Goal: Task Accomplishment & Management: Complete application form

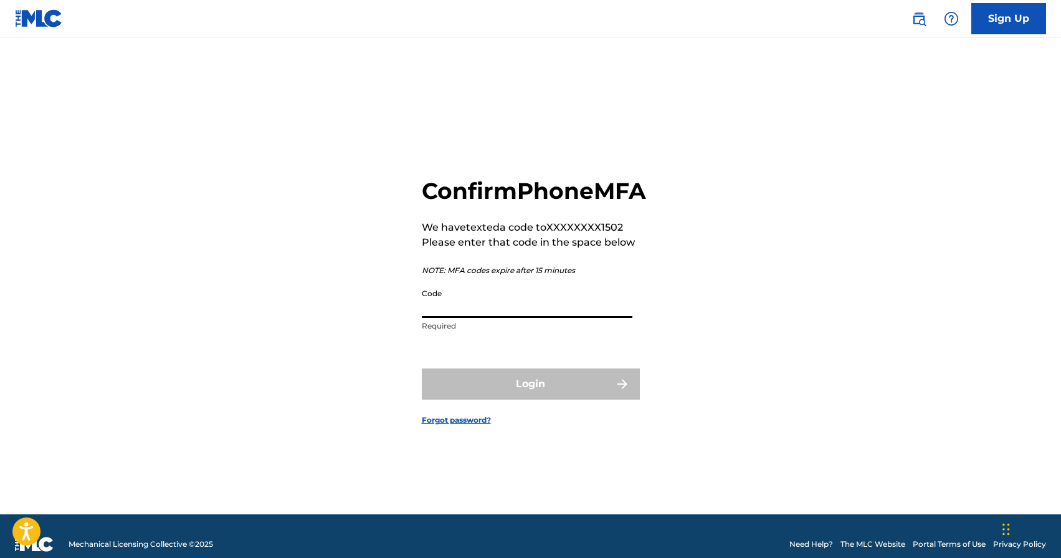
click at [453, 318] on input "Code" at bounding box center [527, 300] width 211 height 36
paste input "346229"
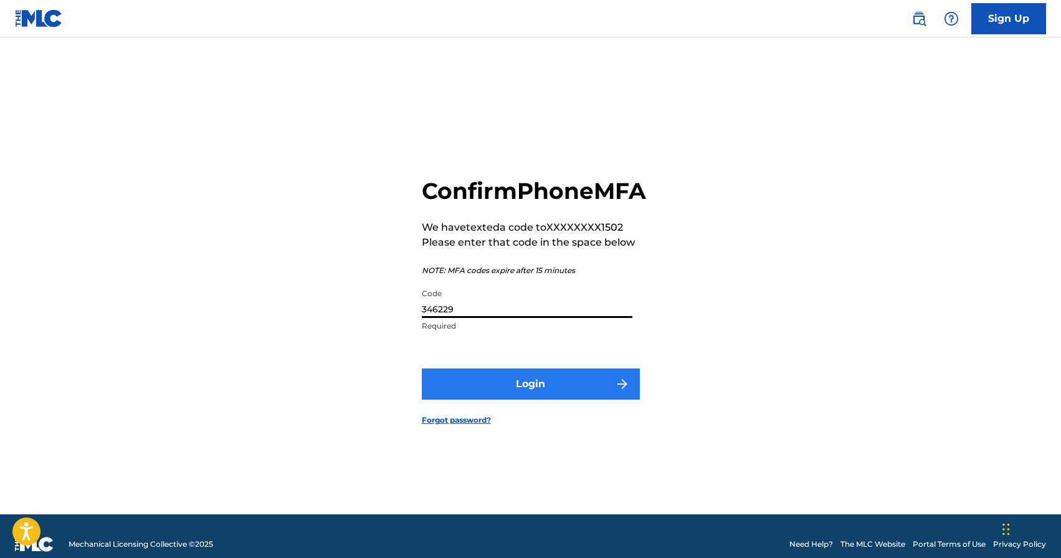
type input "346229"
click at [478, 399] on button "Login" at bounding box center [531, 383] width 218 height 31
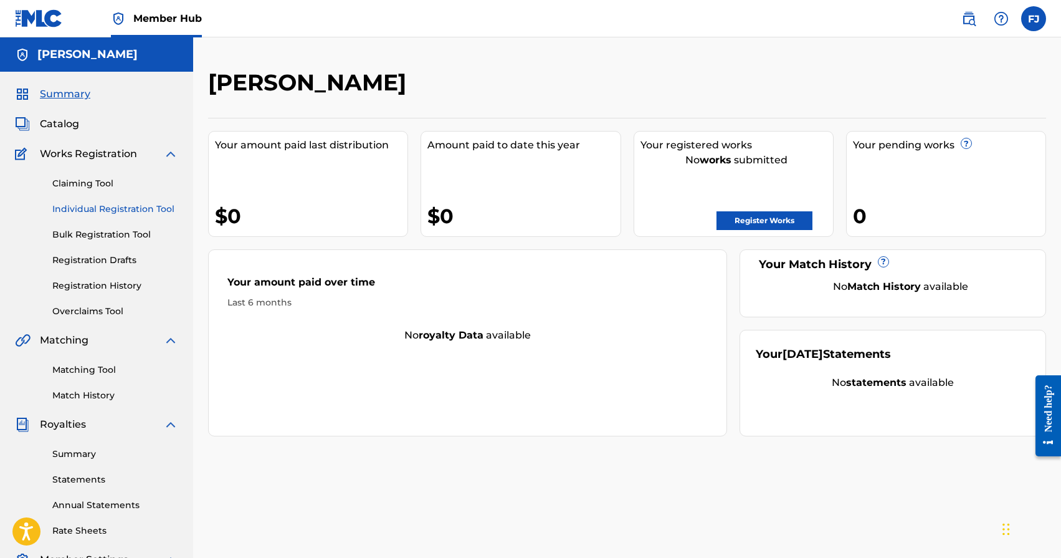
click at [87, 211] on link "Individual Registration Tool" at bounding box center [115, 208] width 126 height 13
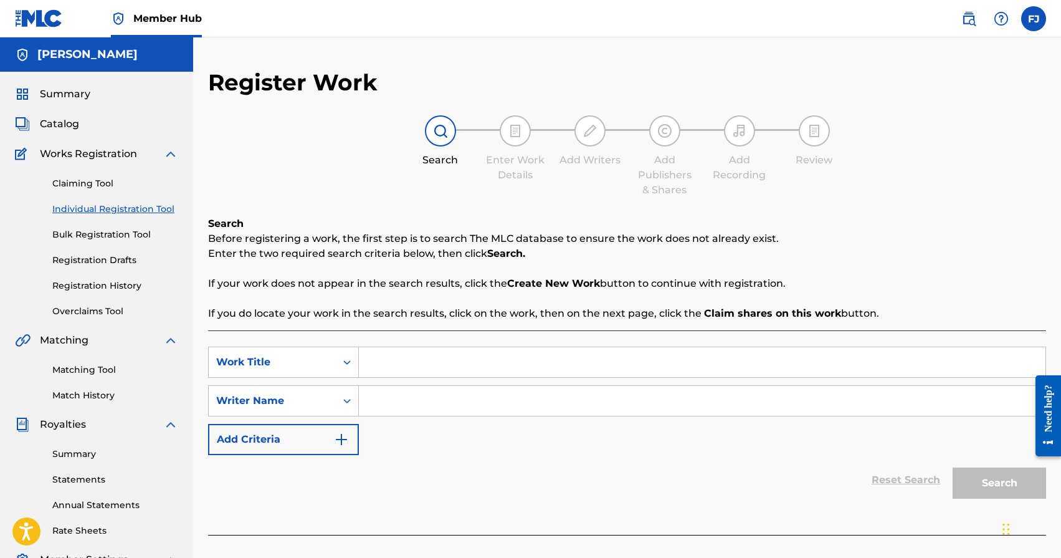
scroll to position [2, 0]
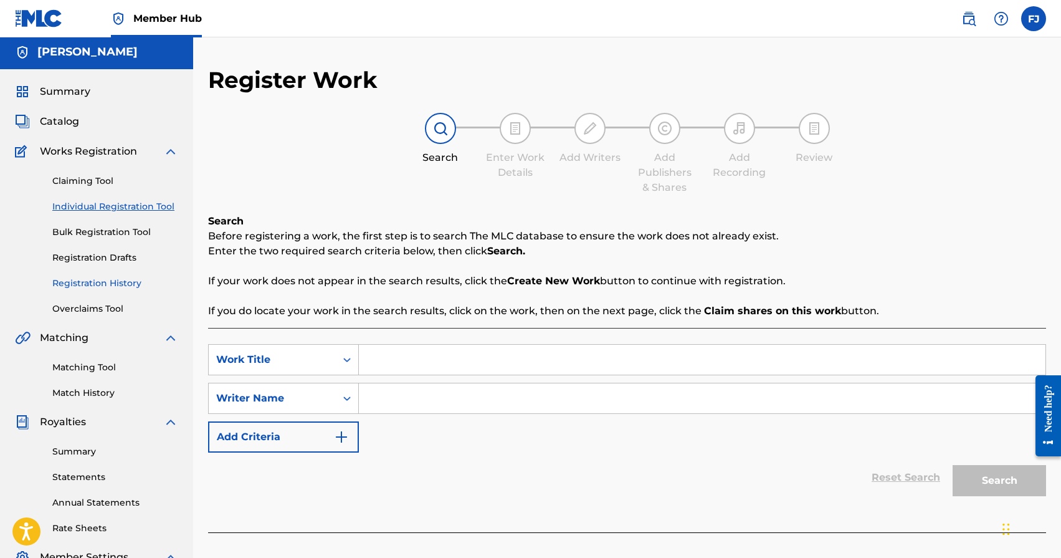
click at [91, 288] on link "Registration History" at bounding box center [115, 283] width 126 height 13
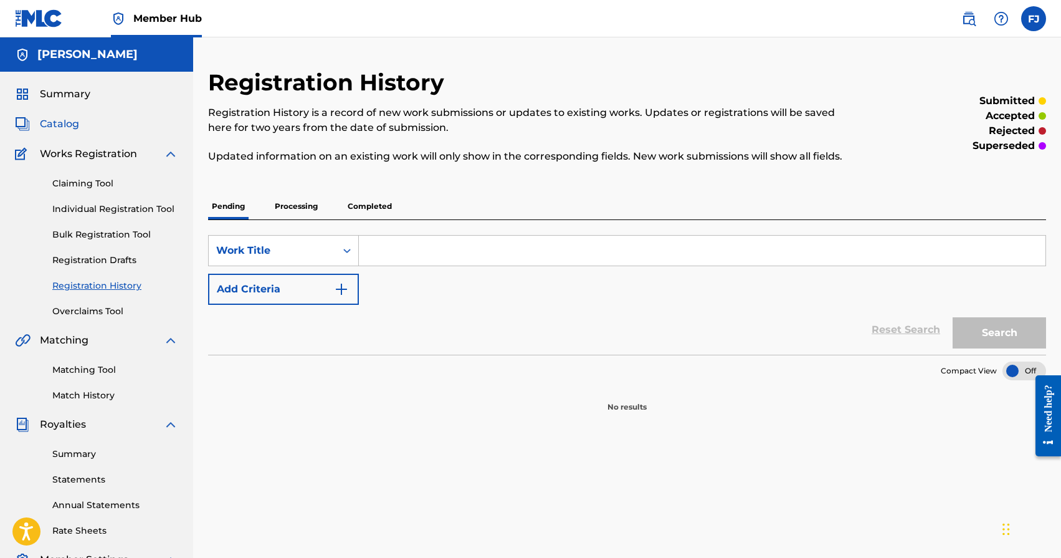
click at [55, 120] on span "Catalog" at bounding box center [59, 124] width 39 height 15
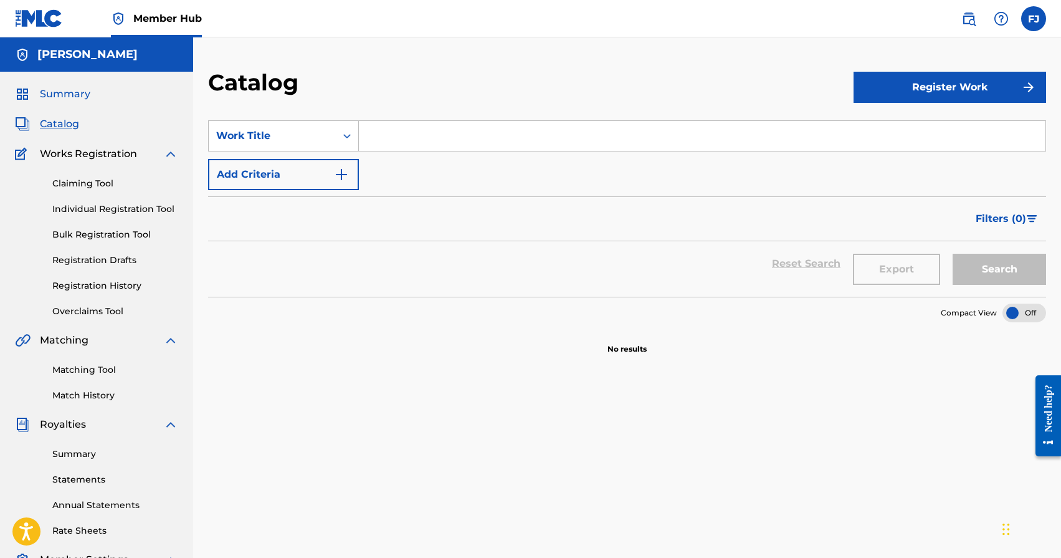
click at [50, 92] on span "Summary" at bounding box center [65, 94] width 50 height 15
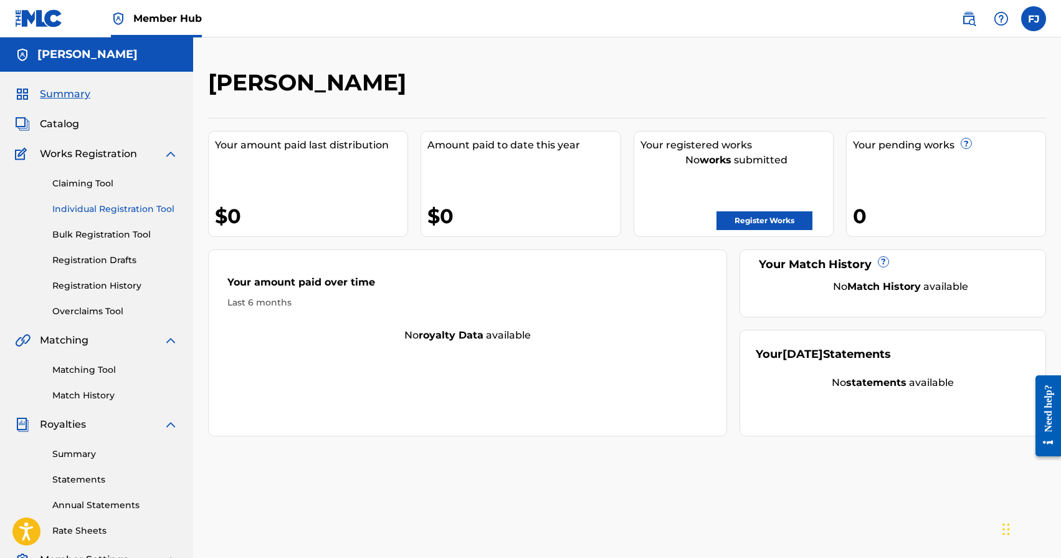
click at [76, 207] on link "Individual Registration Tool" at bounding box center [115, 208] width 126 height 13
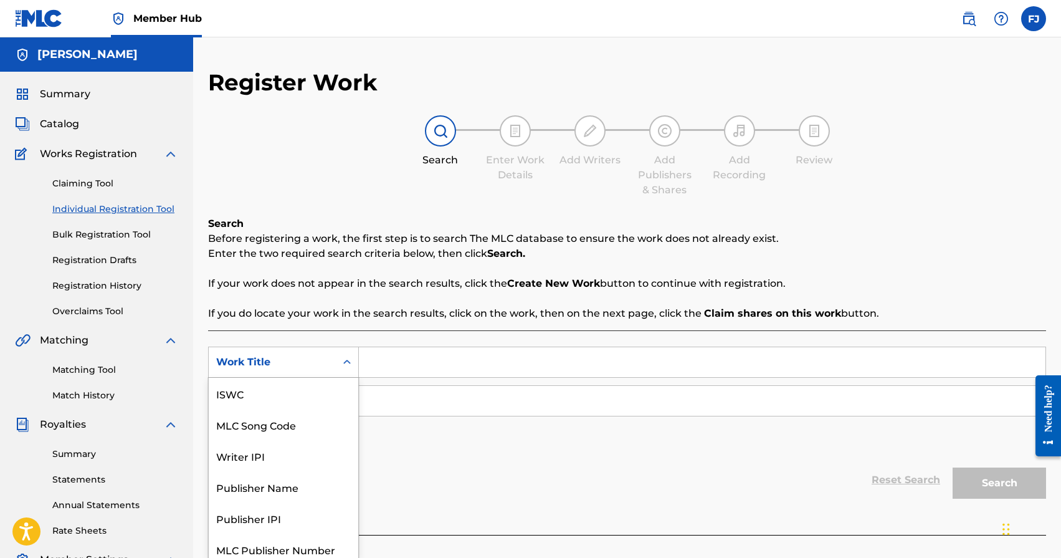
click at [284, 355] on div "Work Title" at bounding box center [272, 362] width 112 height 15
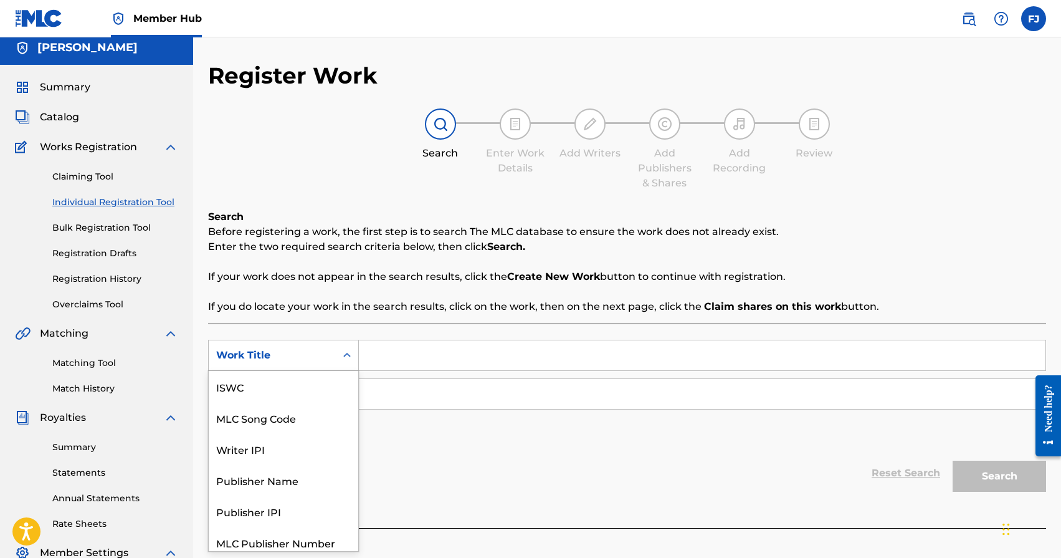
scroll to position [31, 0]
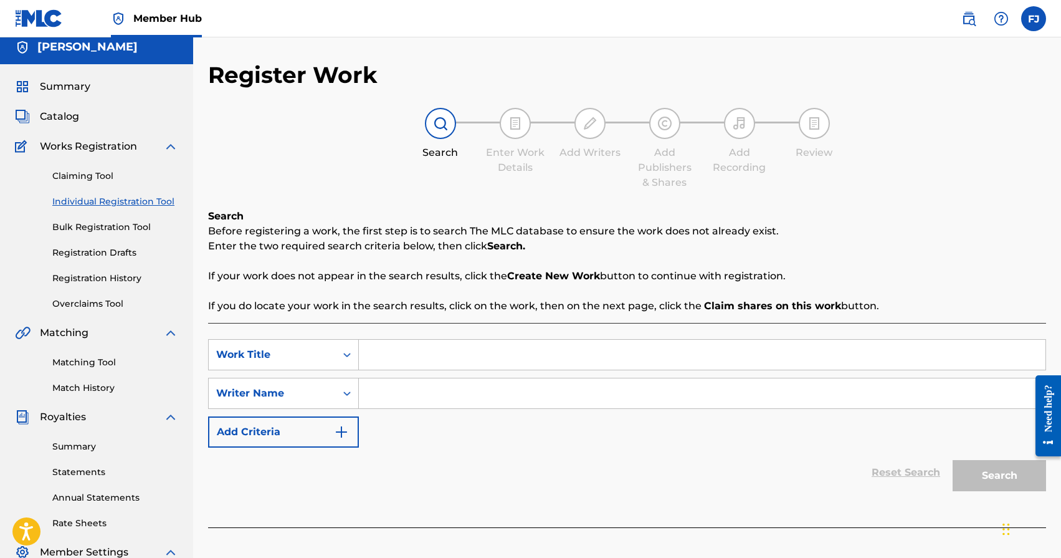
click at [424, 350] on input "Search Form" at bounding box center [702, 355] width 687 height 30
type input "Light of Day"
click at [456, 403] on input "Search Form" at bounding box center [702, 393] width 687 height 30
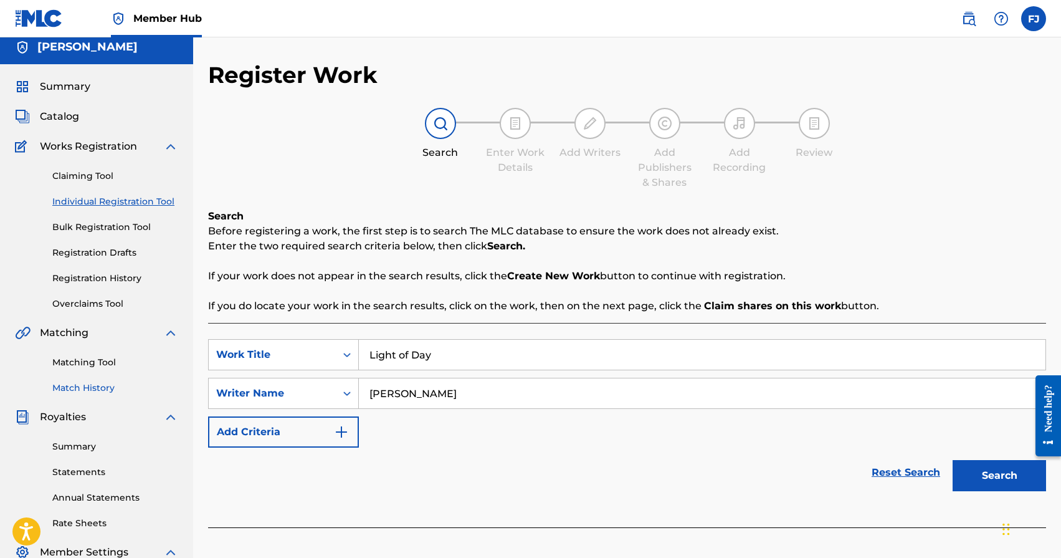
type input "[PERSON_NAME]"
click at [87, 384] on link "Match History" at bounding box center [115, 387] width 126 height 13
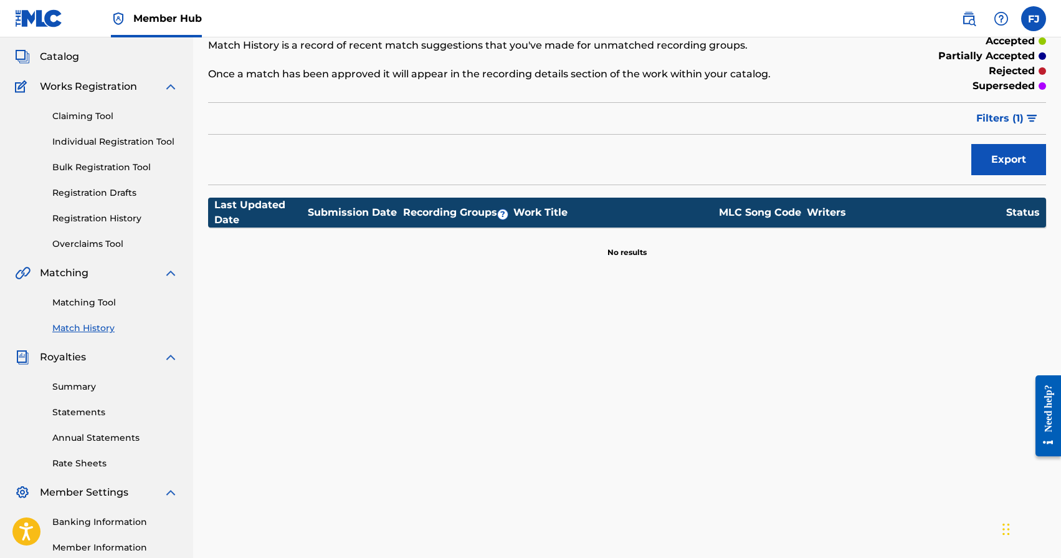
scroll to position [160, 0]
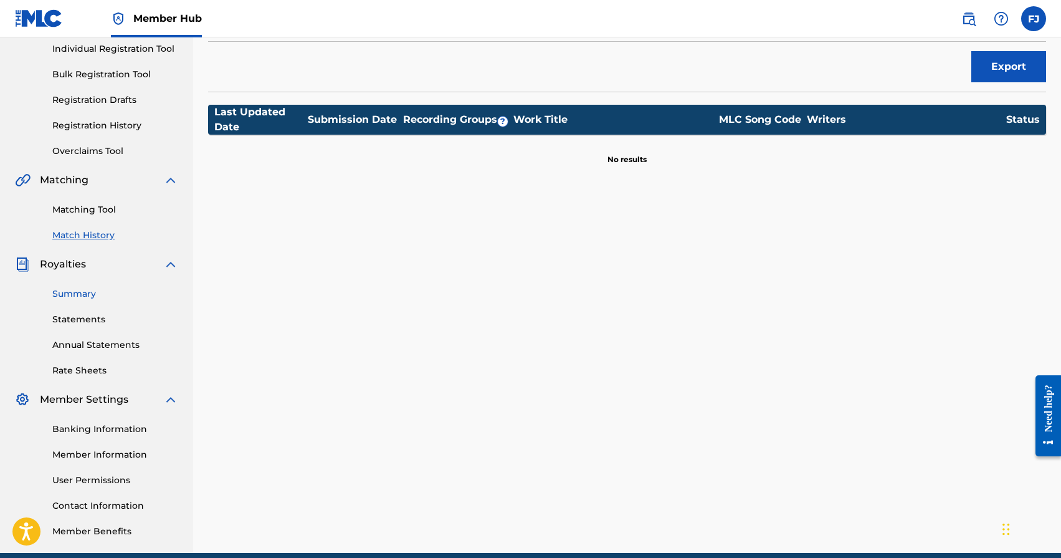
click at [86, 297] on link "Summary" at bounding box center [115, 293] width 126 height 13
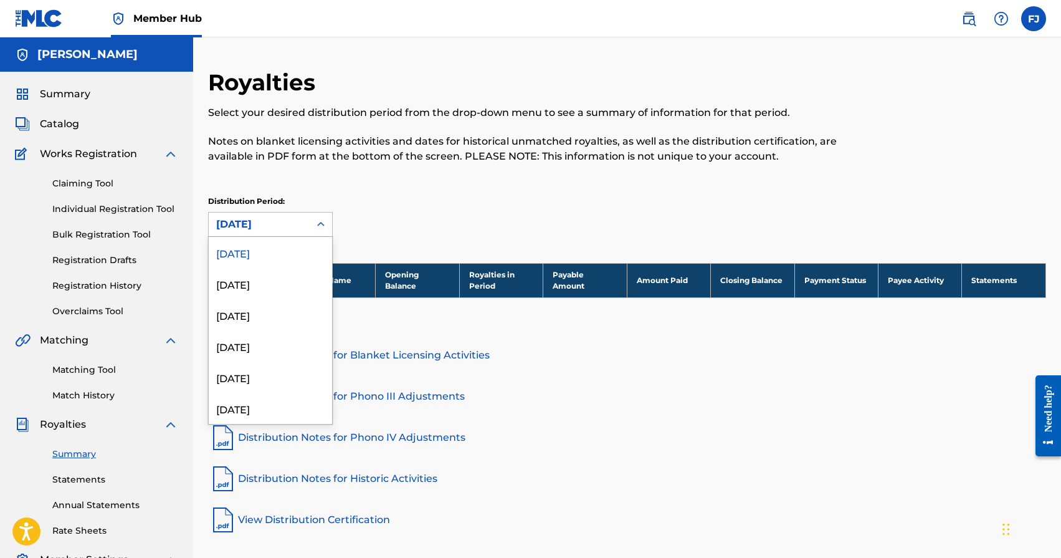
click at [278, 232] on div "[DATE]" at bounding box center [259, 224] width 101 height 24
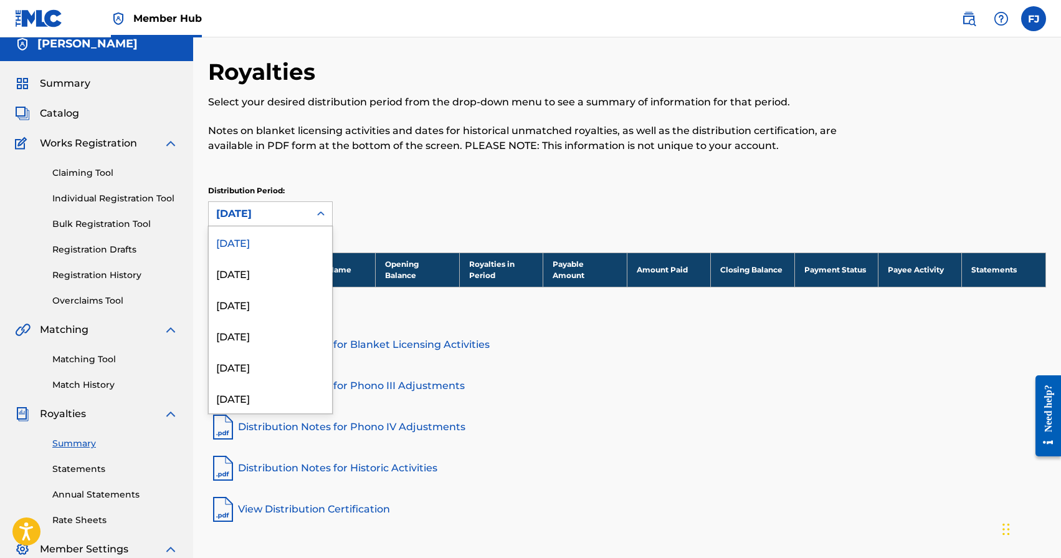
scroll to position [22, 0]
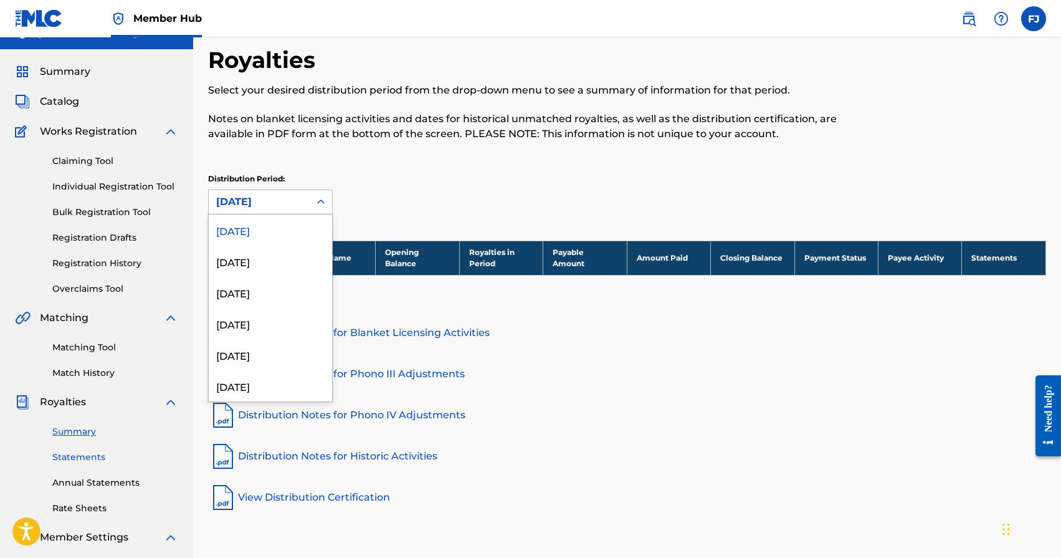
click at [59, 450] on link "Statements" at bounding box center [115, 456] width 126 height 13
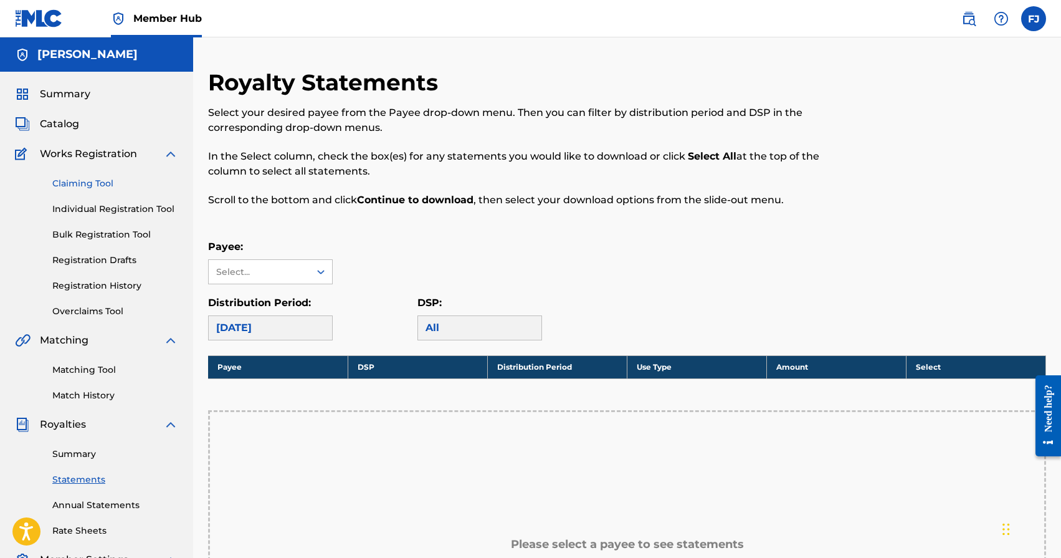
click at [82, 183] on link "Claiming Tool" at bounding box center [115, 183] width 126 height 13
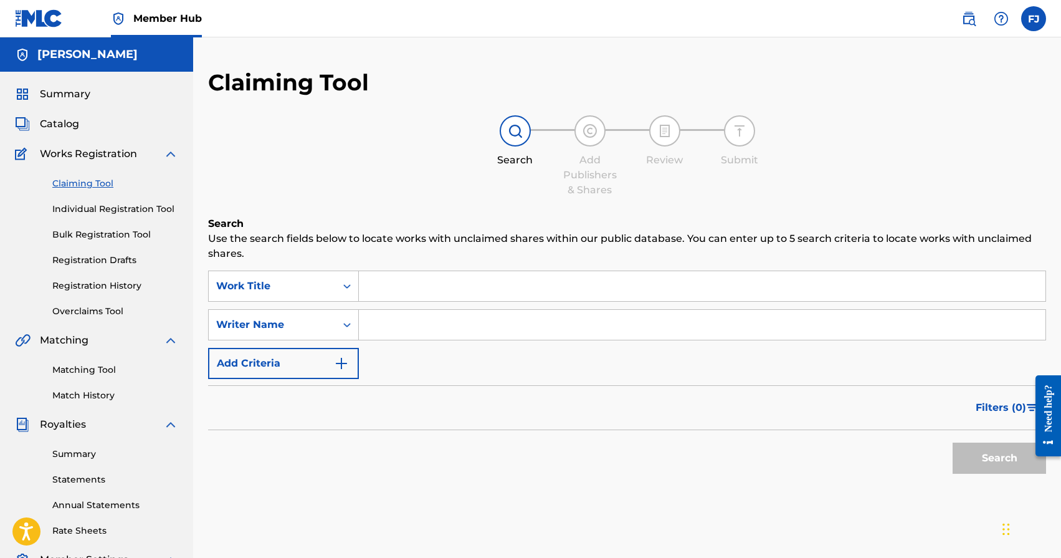
click at [394, 282] on input "Search Form" at bounding box center [702, 286] width 687 height 30
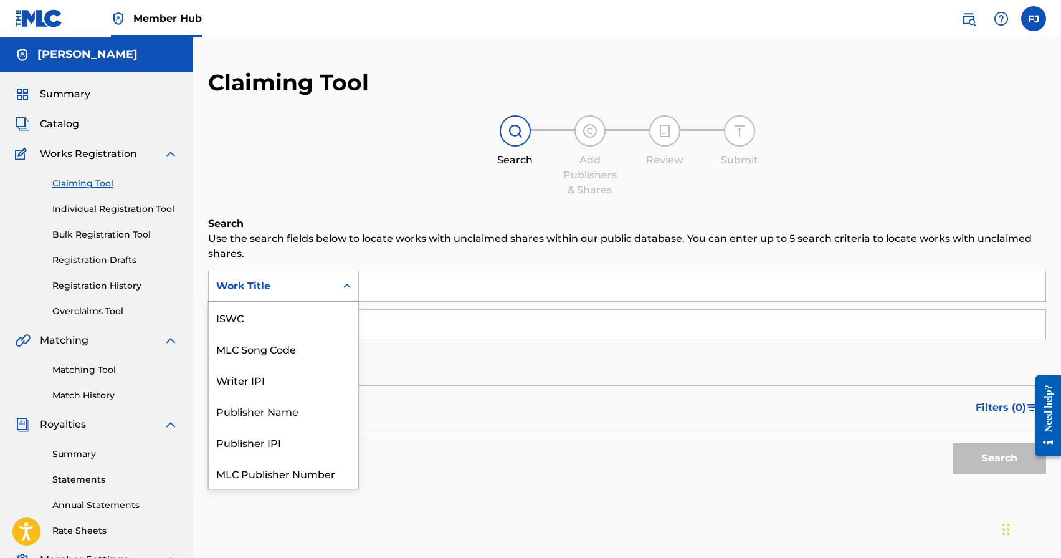
click at [351, 285] on icon "Search Form" at bounding box center [347, 286] width 12 height 12
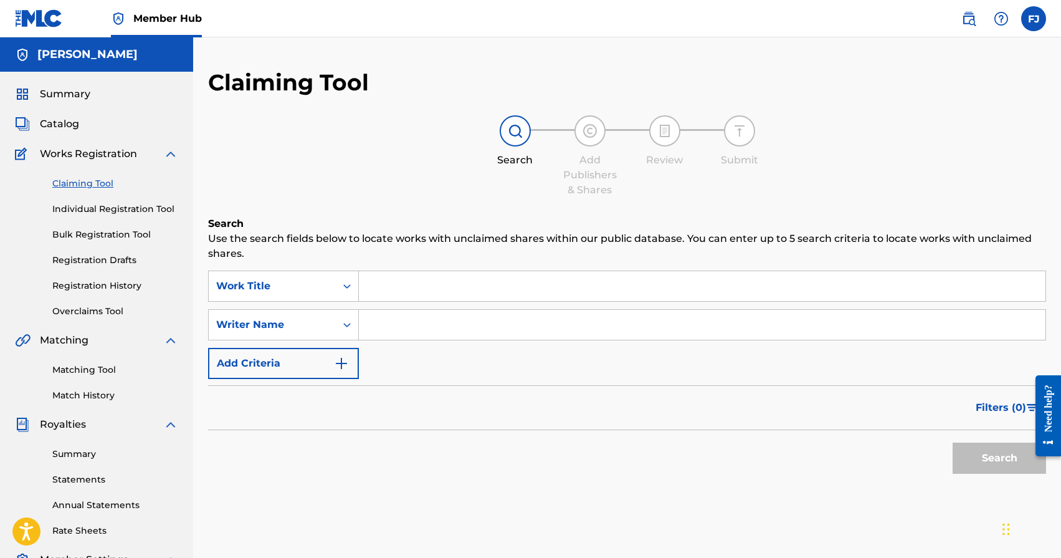
click at [261, 158] on div "Search Add Publishers & Shares Review Submit" at bounding box center [627, 156] width 838 height 82
click at [417, 300] on div "SearchWithCriteria4a20ebe0-efc5-4b4c-a6a7-632e968d4819 Work Title SearchWithCri…" at bounding box center [627, 324] width 838 height 108
click at [408, 291] on input "Search Form" at bounding box center [702, 286] width 687 height 30
paste input "T3289588218"
type input "T3289588218"
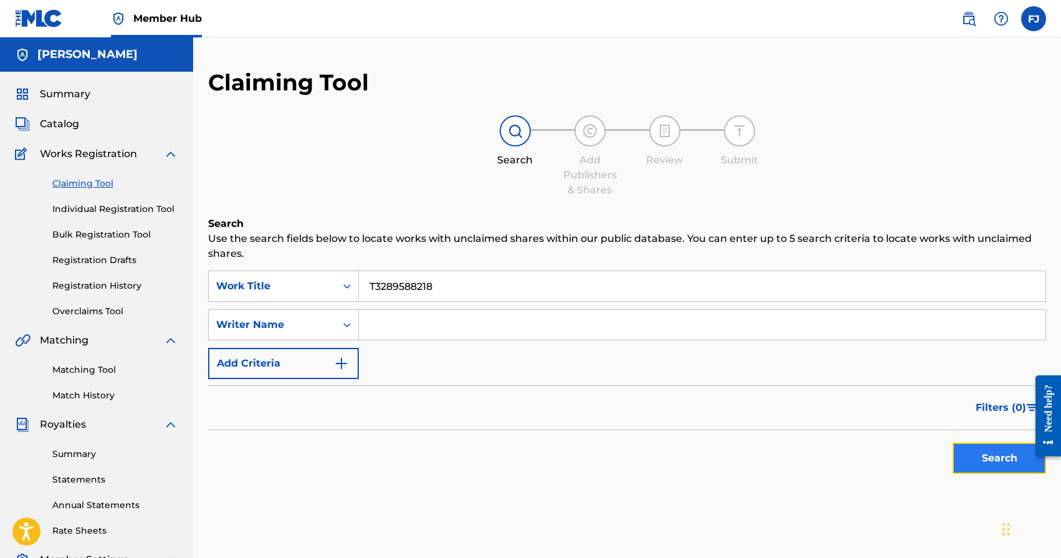
click at [966, 455] on button "Search" at bounding box center [999, 457] width 93 height 31
click at [338, 283] on div "Search Form" at bounding box center [347, 286] width 22 height 22
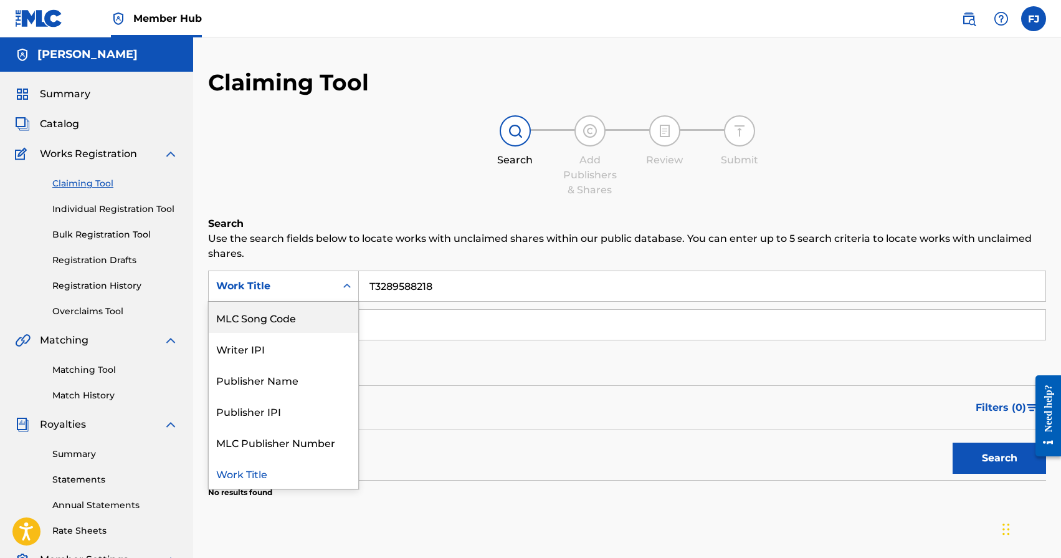
click at [264, 323] on div "MLC Song Code" at bounding box center [284, 317] width 150 height 31
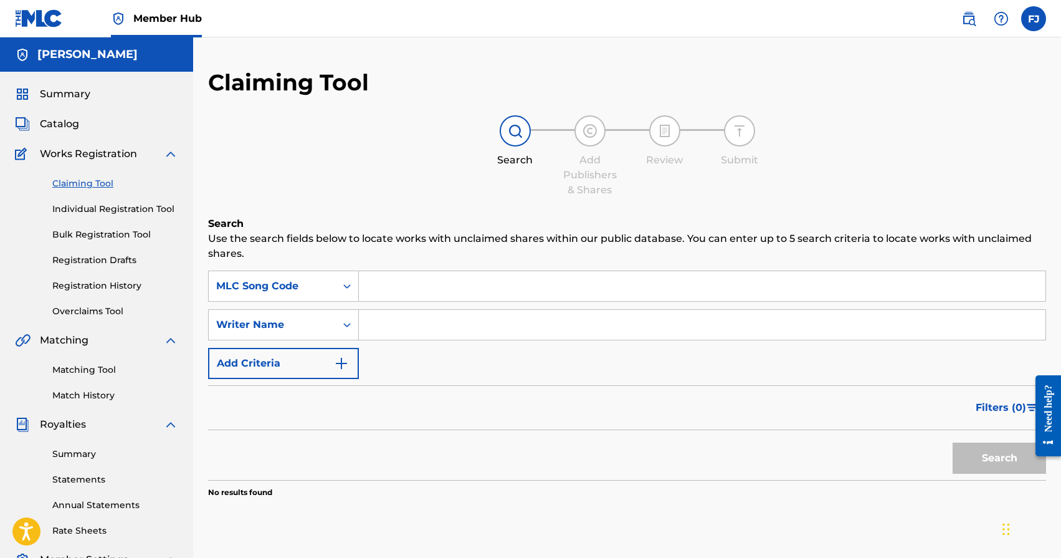
click at [396, 282] on input "Search Form" at bounding box center [702, 286] width 687 height 30
click at [346, 290] on icon "Search Form" at bounding box center [347, 286] width 12 height 12
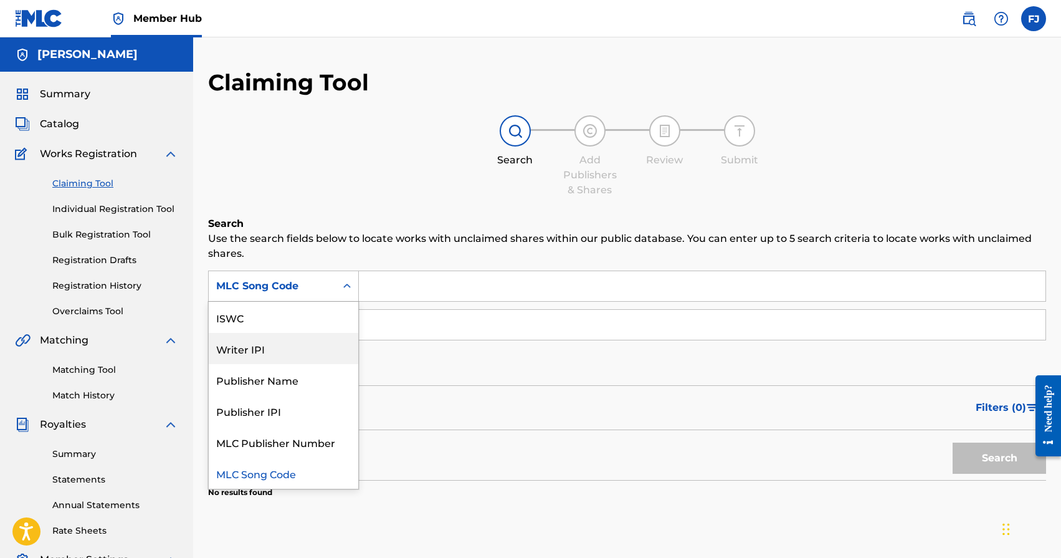
click at [271, 358] on div "Writer IPI" at bounding box center [284, 348] width 150 height 31
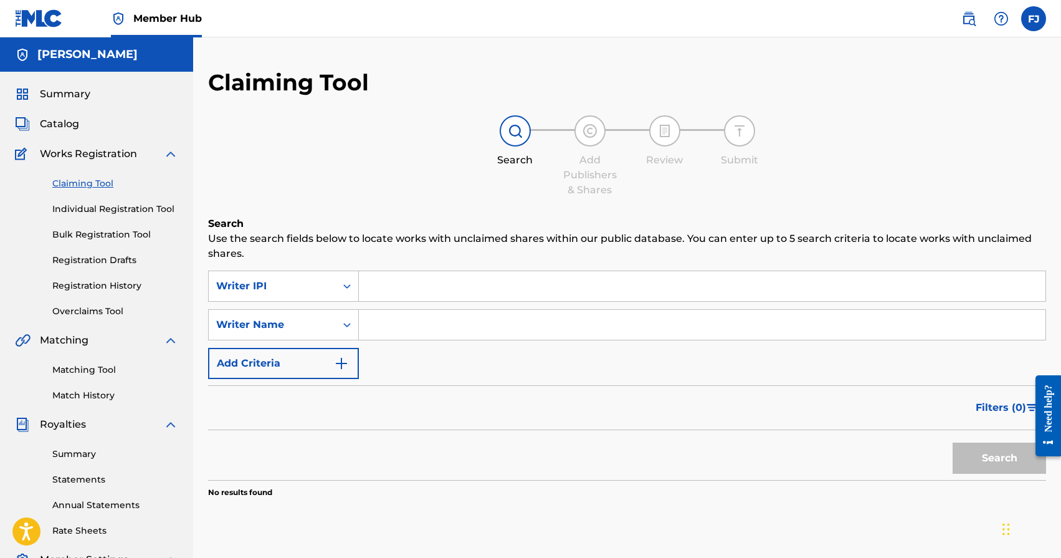
click at [378, 293] on input "Search Form" at bounding box center [702, 286] width 687 height 30
click at [112, 507] on link "Annual Statements" at bounding box center [115, 504] width 126 height 13
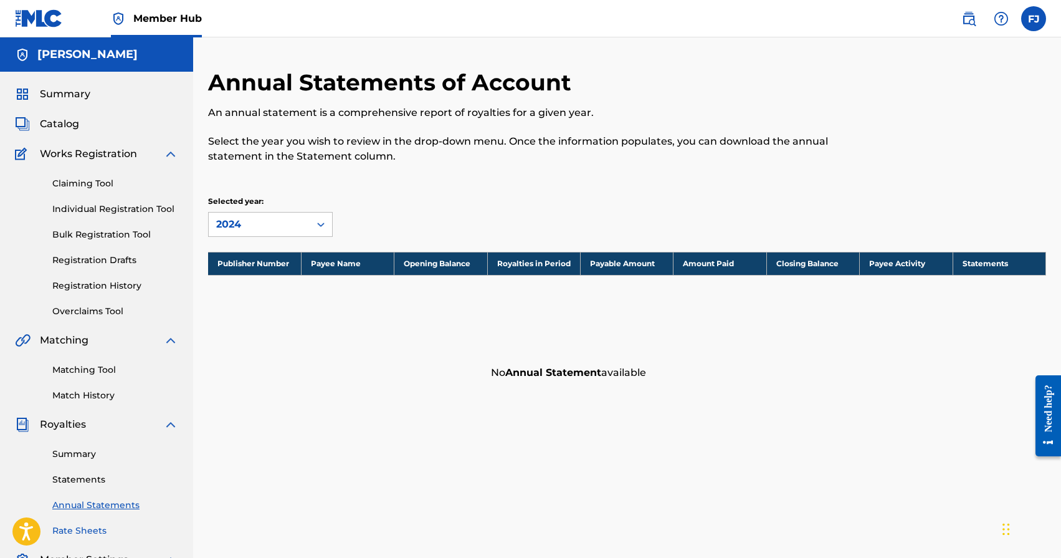
click at [101, 528] on link "Rate Sheets" at bounding box center [115, 530] width 126 height 13
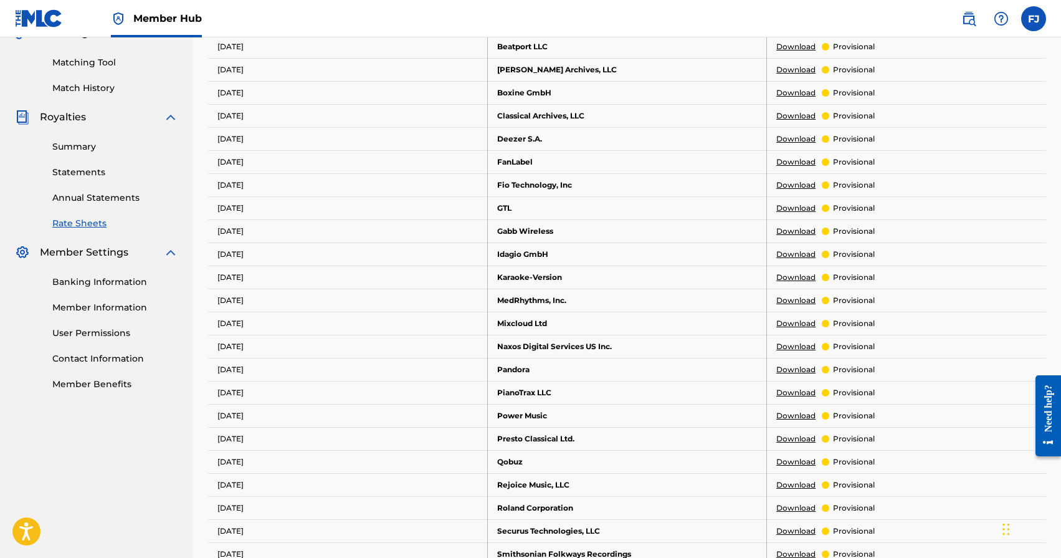
scroll to position [252, 0]
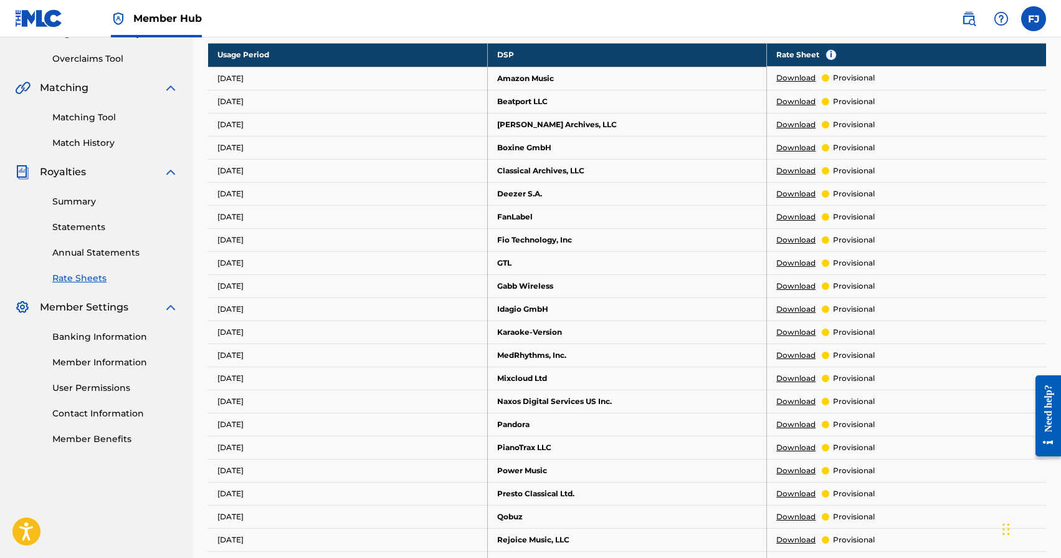
click at [811, 79] on link "Download" at bounding box center [795, 77] width 39 height 11
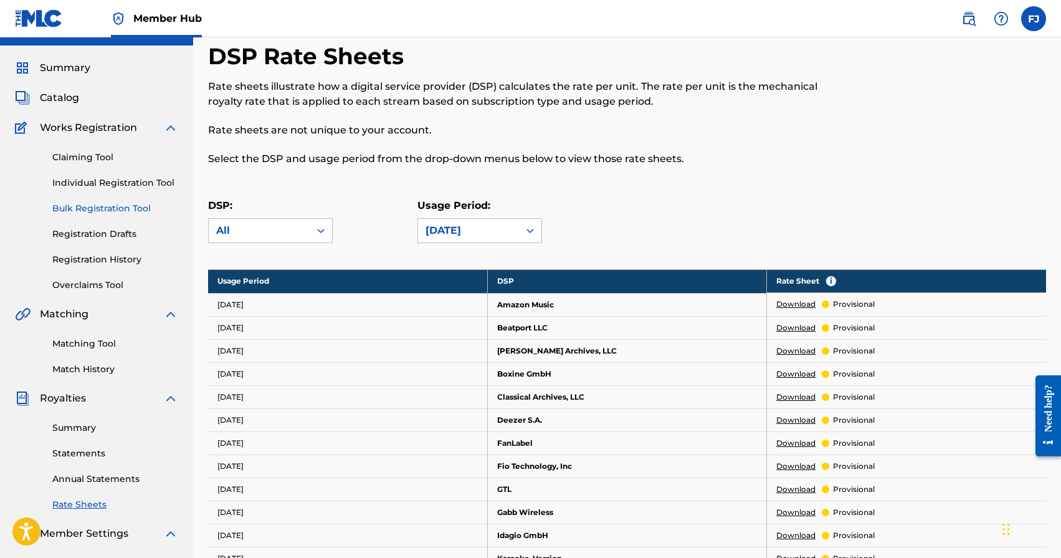
scroll to position [0, 0]
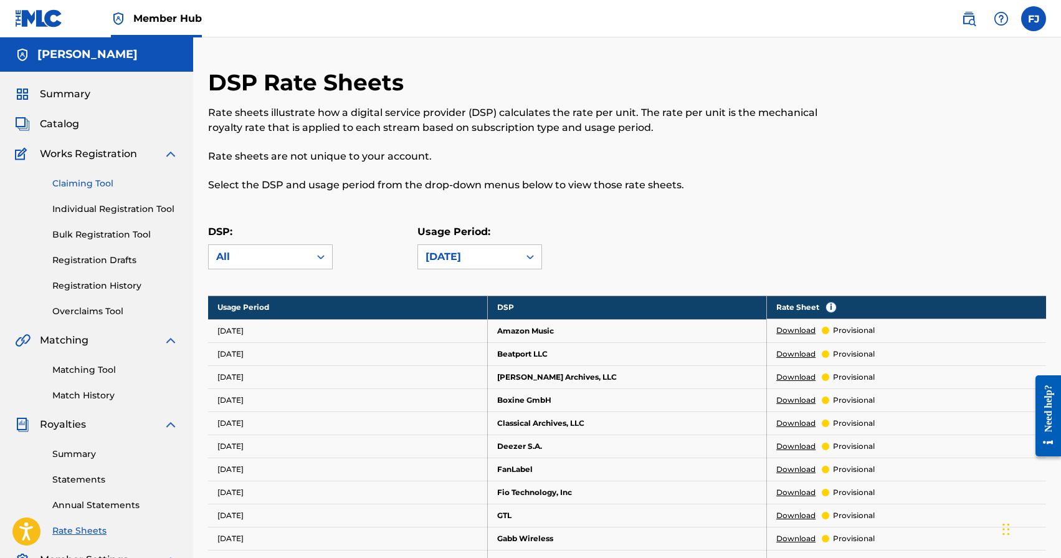
click at [108, 186] on link "Claiming Tool" at bounding box center [115, 183] width 126 height 13
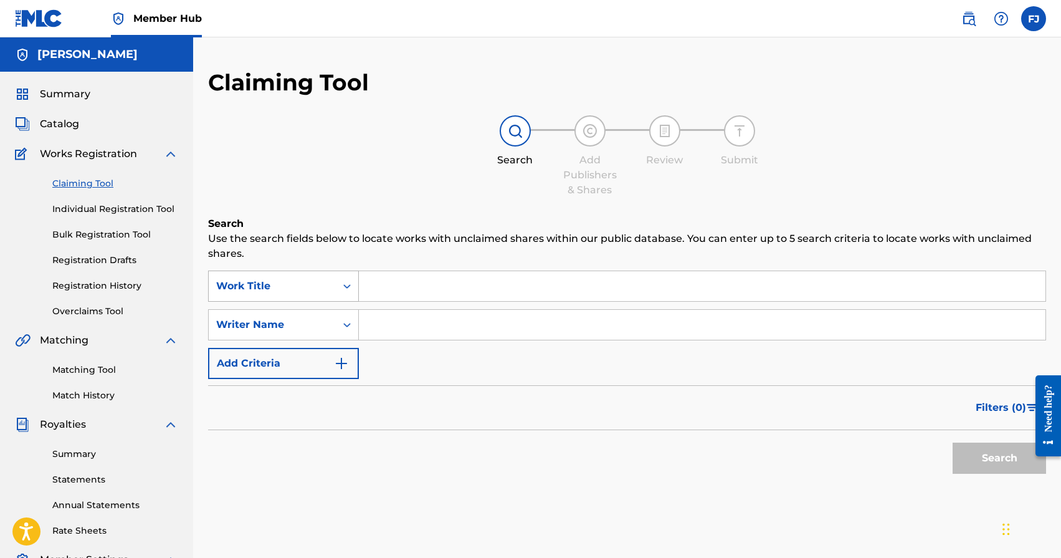
click at [345, 280] on icon "Search Form" at bounding box center [347, 286] width 12 height 12
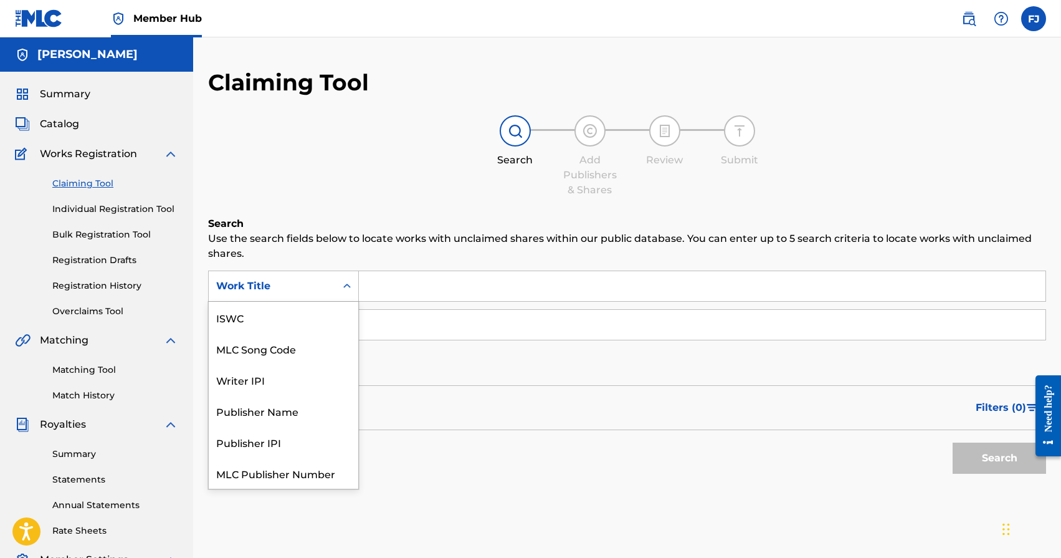
scroll to position [31, 0]
click at [310, 344] on div "Writer IPI" at bounding box center [284, 348] width 150 height 31
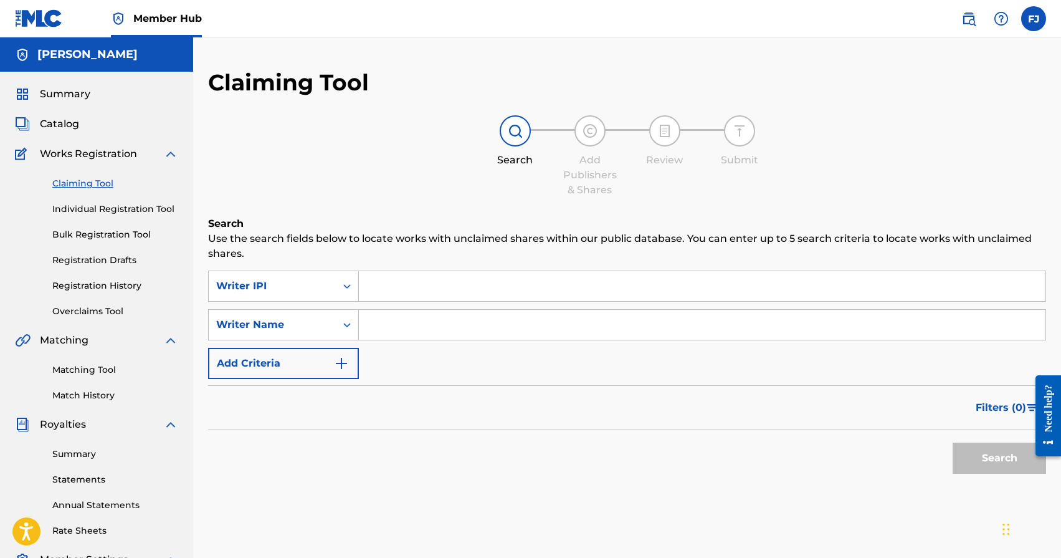
click at [389, 293] on input "Search Form" at bounding box center [702, 286] width 687 height 30
paste input "508591736"
type input "508591736"
click at [1023, 459] on button "Search" at bounding box center [999, 457] width 93 height 31
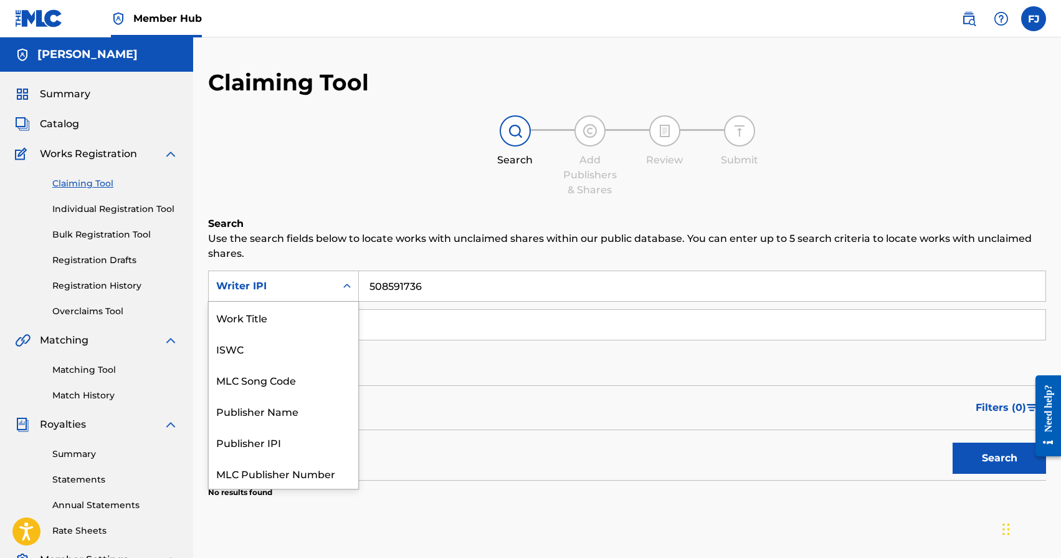
click at [348, 287] on icon "Search Form" at bounding box center [347, 286] width 12 height 12
click at [404, 333] on input "Search Form" at bounding box center [702, 325] width 687 height 30
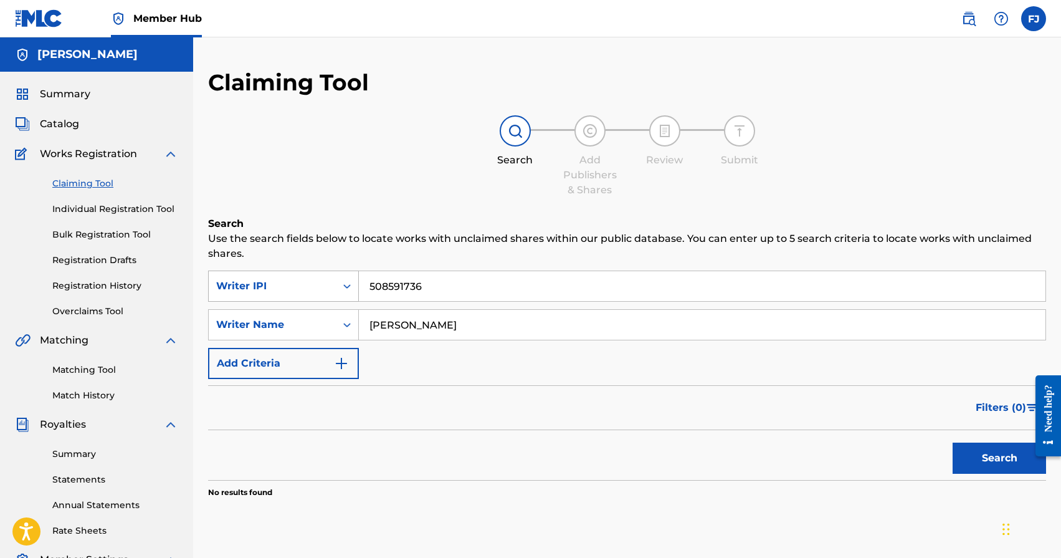
type input "[PERSON_NAME]"
click at [336, 289] on div "Search Form" at bounding box center [347, 286] width 22 height 22
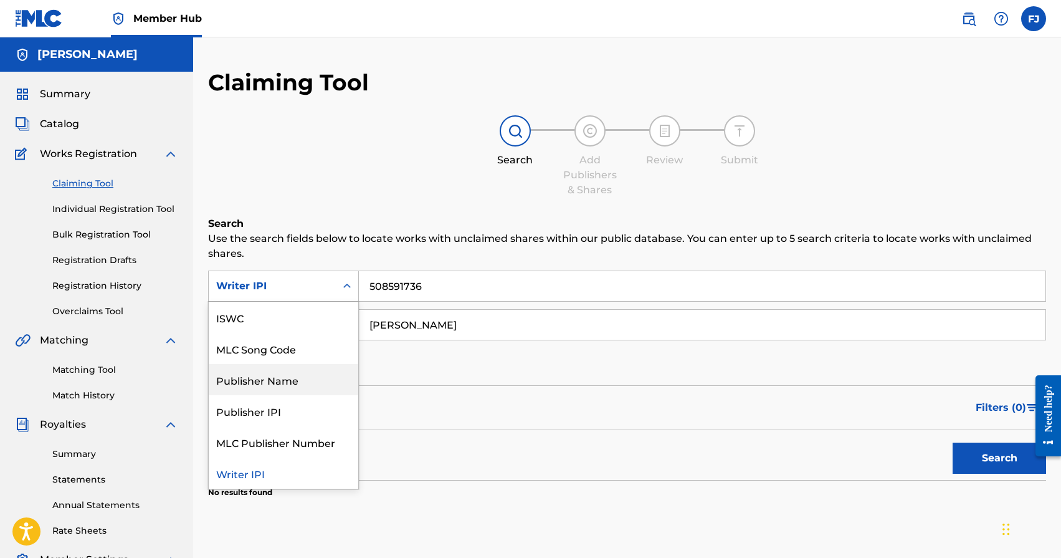
scroll to position [0, 0]
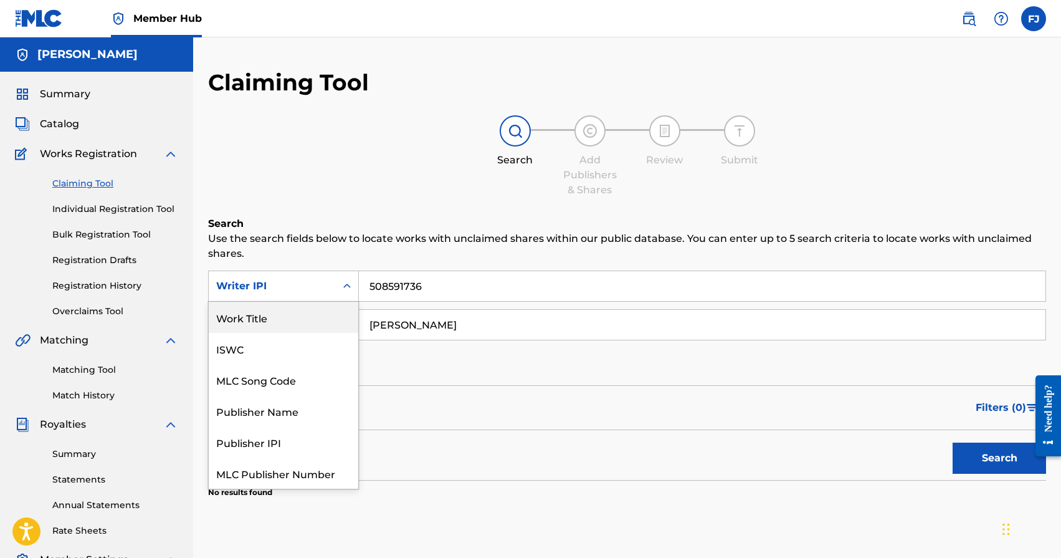
click at [314, 310] on div "Work Title" at bounding box center [284, 317] width 150 height 31
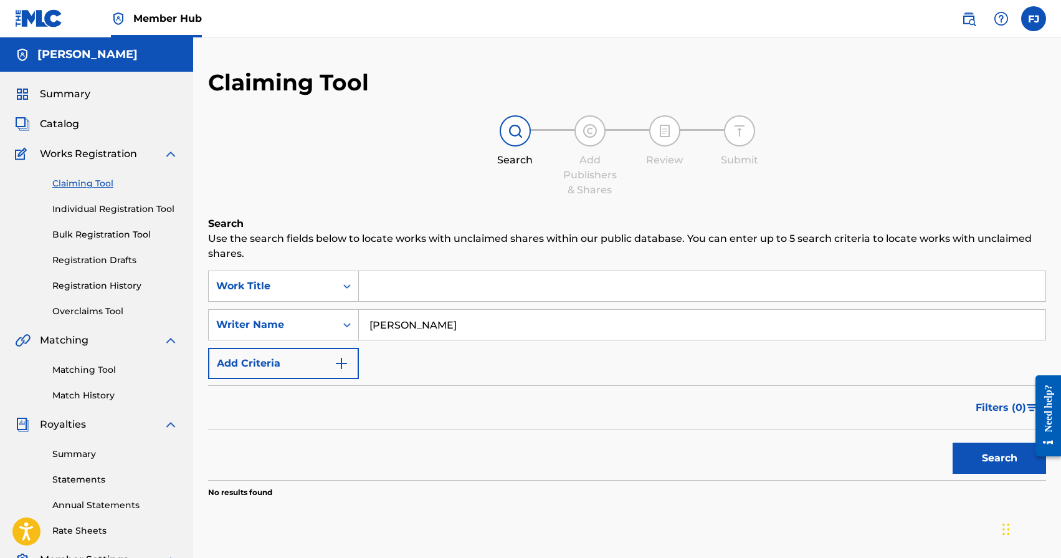
click at [437, 285] on input "Search Form" at bounding box center [702, 286] width 687 height 30
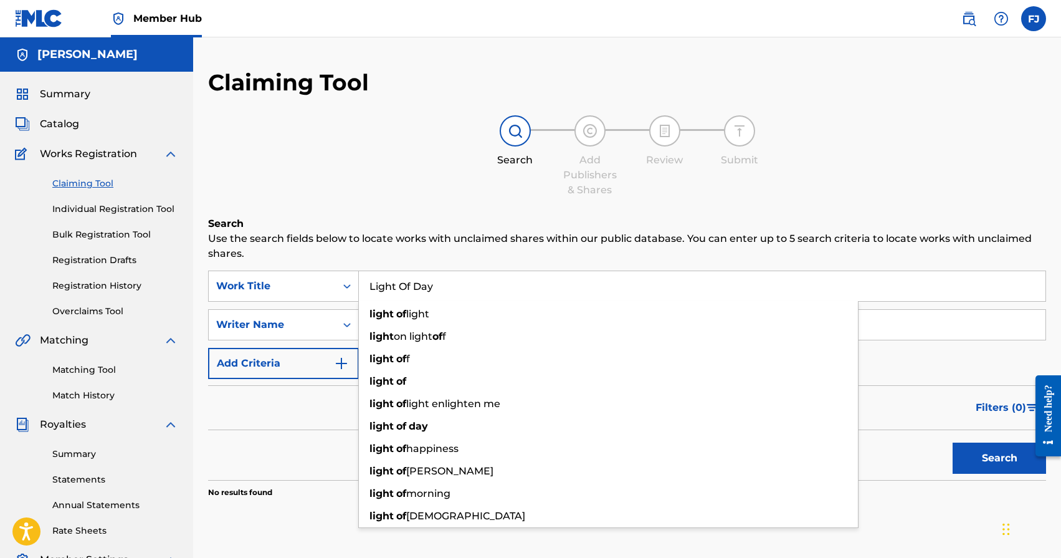
type input "Light Of Day"
click at [953, 442] on button "Search" at bounding box center [999, 457] width 93 height 31
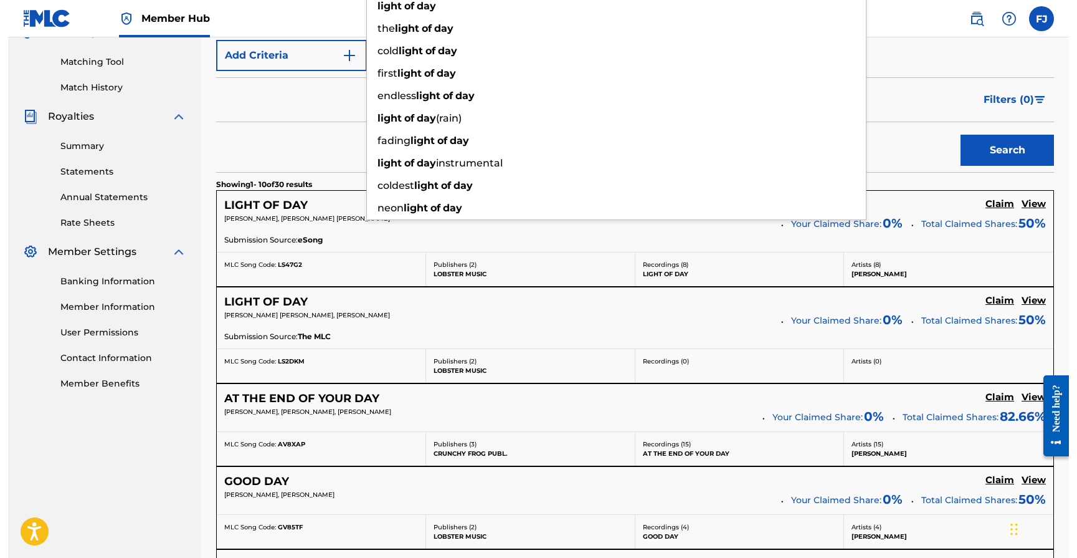
scroll to position [325, 0]
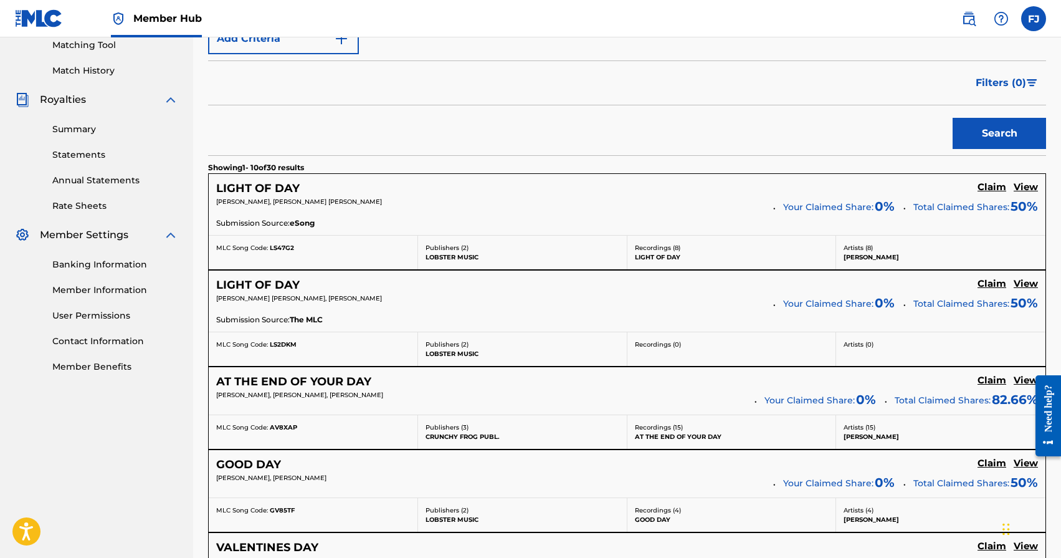
click at [935, 47] on div "SearchWithCriteriae58c8473-0260-4bbf-8be3-ded035895f04 Work Title Light Of Day …" at bounding box center [627, 0] width 838 height 108
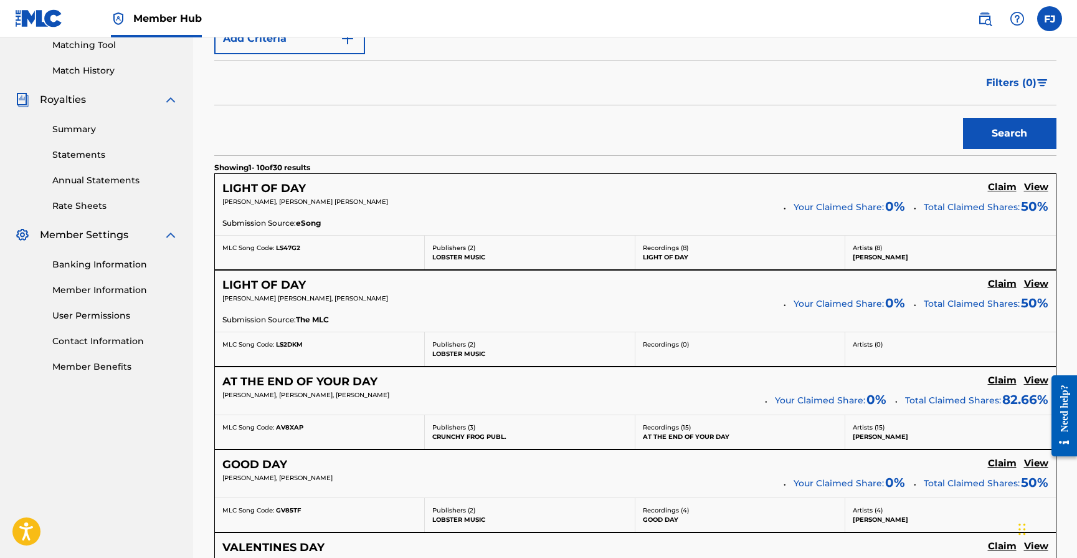
click at [874, 209] on span "Your Claimed Share:" at bounding box center [839, 207] width 90 height 13
click at [305, 198] on span "[PERSON_NAME], [PERSON_NAME] [PERSON_NAME]" at bounding box center [305, 202] width 166 height 8
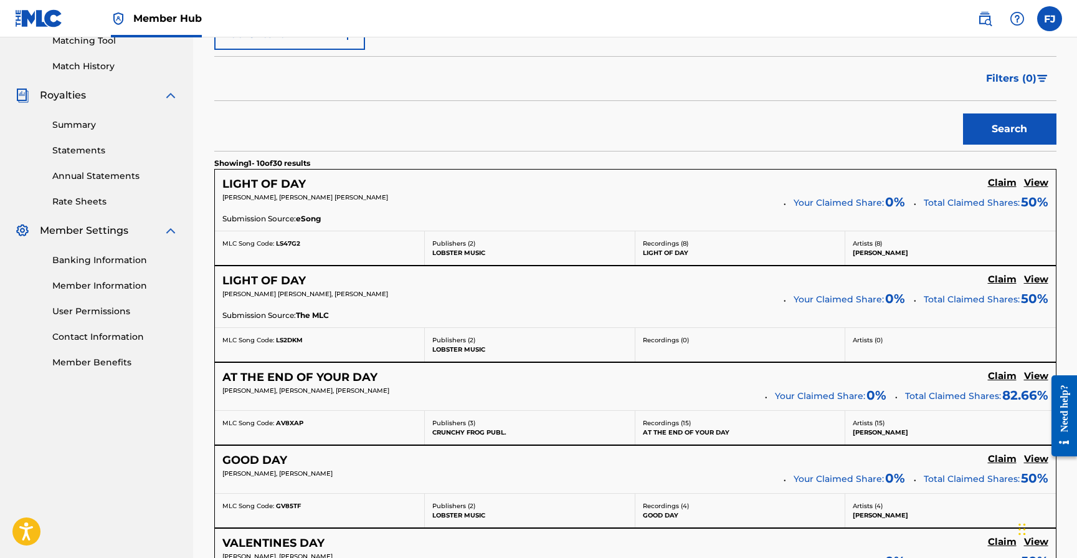
scroll to position [328, 0]
click at [887, 245] on p "Artists ( 8 )" at bounding box center [951, 243] width 196 height 9
click at [879, 244] on p "Artists ( 8 )" at bounding box center [951, 243] width 196 height 9
click at [995, 181] on h5 "Claim" at bounding box center [1002, 184] width 29 height 12
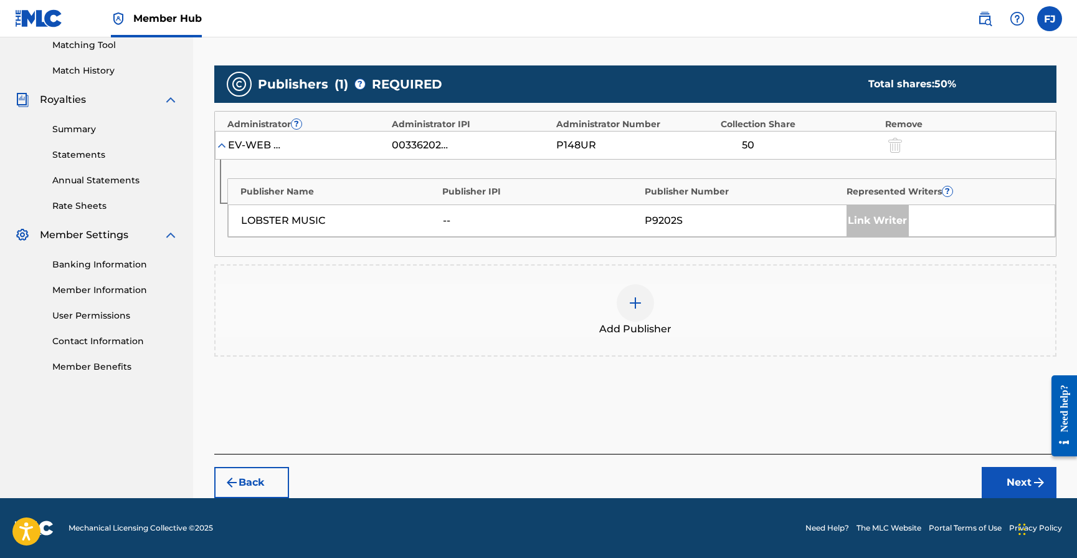
click at [633, 304] on img at bounding box center [635, 302] width 15 height 15
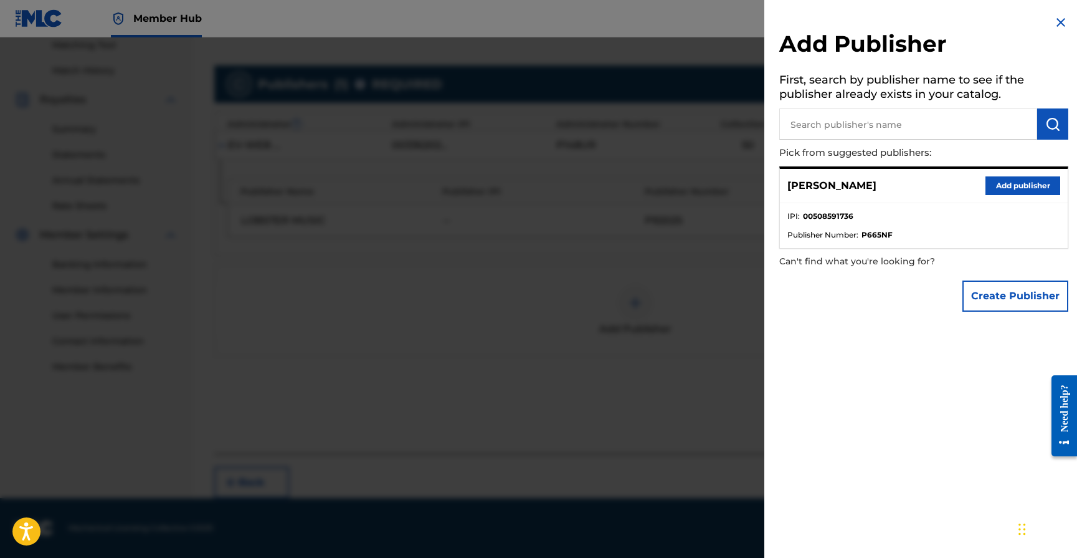
click at [860, 127] on input "text" at bounding box center [908, 123] width 258 height 31
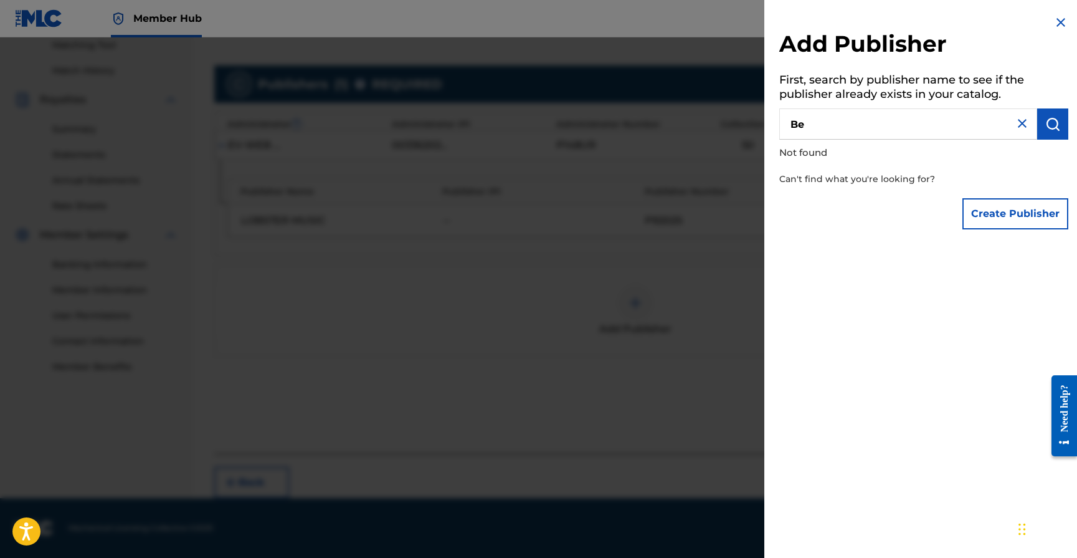
type input "B"
click at [875, 167] on p "Can't find what you're looking for?" at bounding box center [888, 179] width 218 height 26
click at [879, 222] on div "Create Publisher" at bounding box center [923, 214] width 289 height 44
click at [879, 232] on div "Create Publisher" at bounding box center [923, 214] width 289 height 44
click at [1060, 21] on img at bounding box center [1061, 22] width 15 height 15
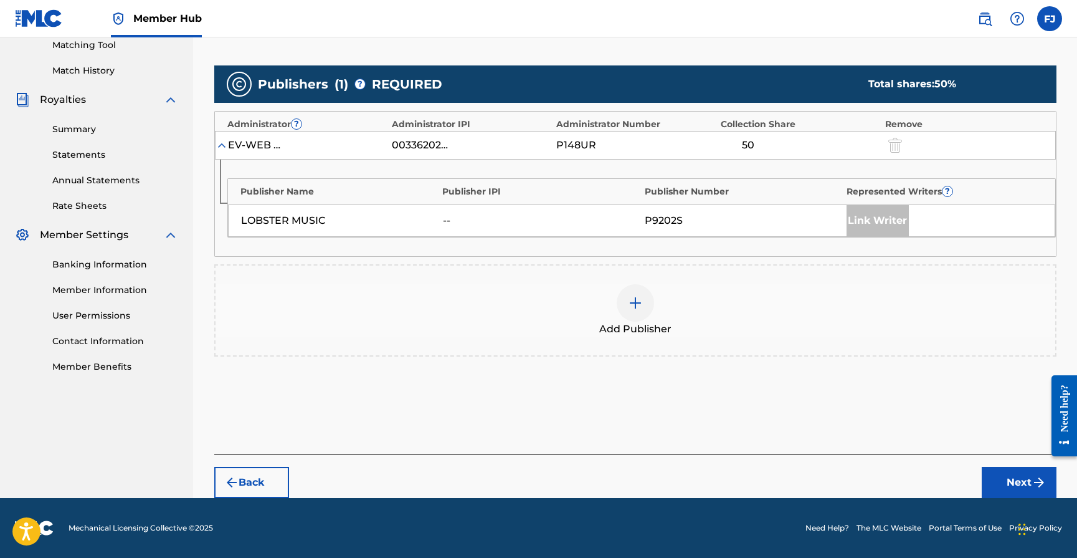
click at [632, 300] on img at bounding box center [635, 302] width 15 height 15
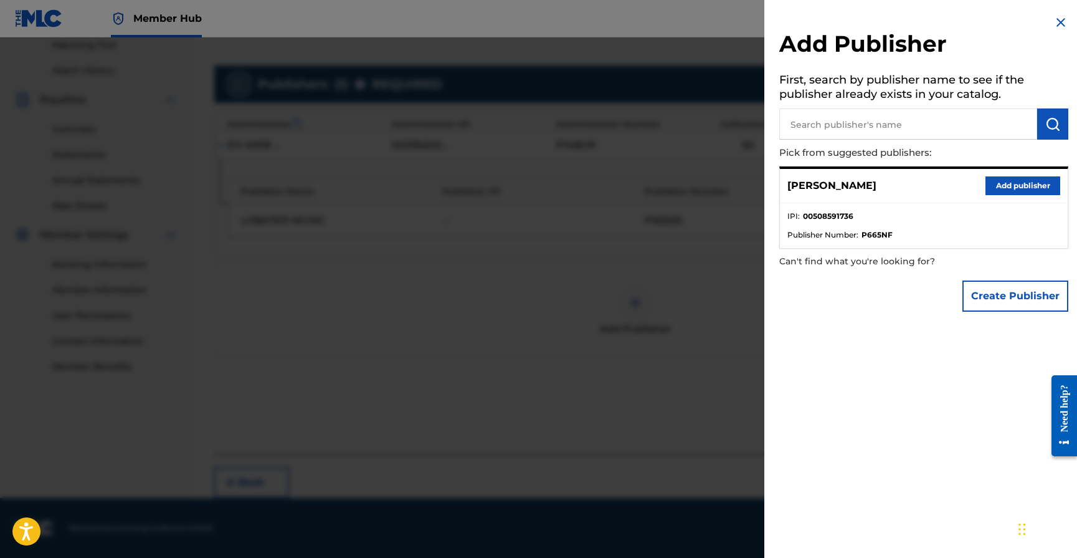
click at [810, 121] on input "text" at bounding box center [908, 123] width 258 height 31
click at [1015, 189] on button "Add publisher" at bounding box center [1023, 185] width 75 height 19
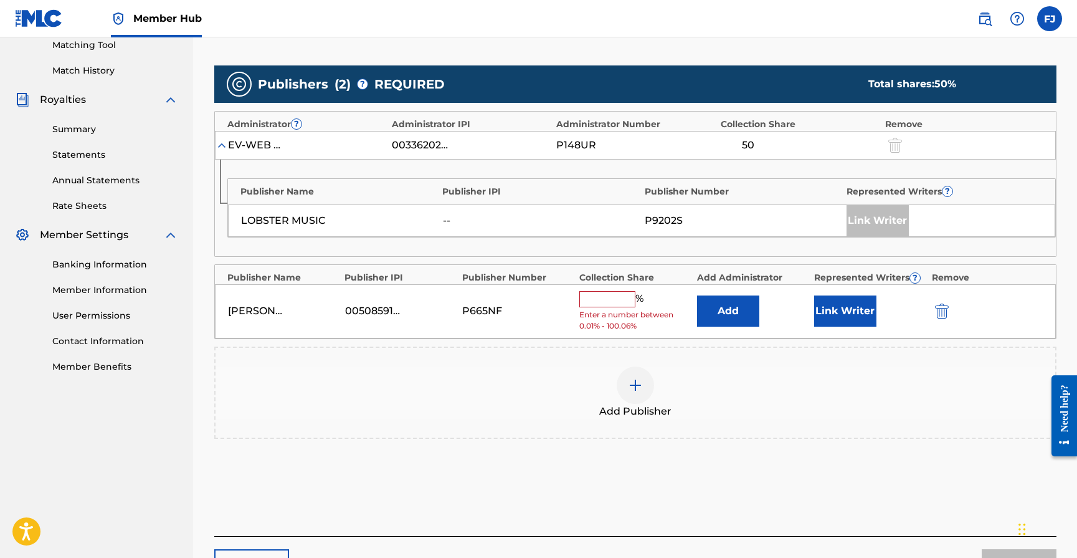
click at [621, 303] on input "text" at bounding box center [607, 299] width 56 height 16
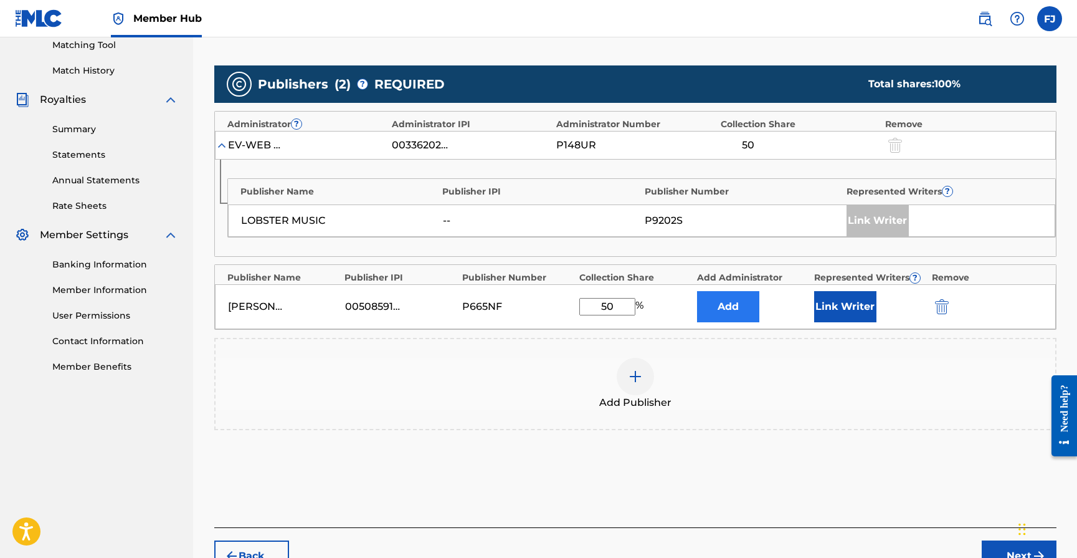
type input "50"
click at [712, 310] on button "Add" at bounding box center [728, 306] width 62 height 31
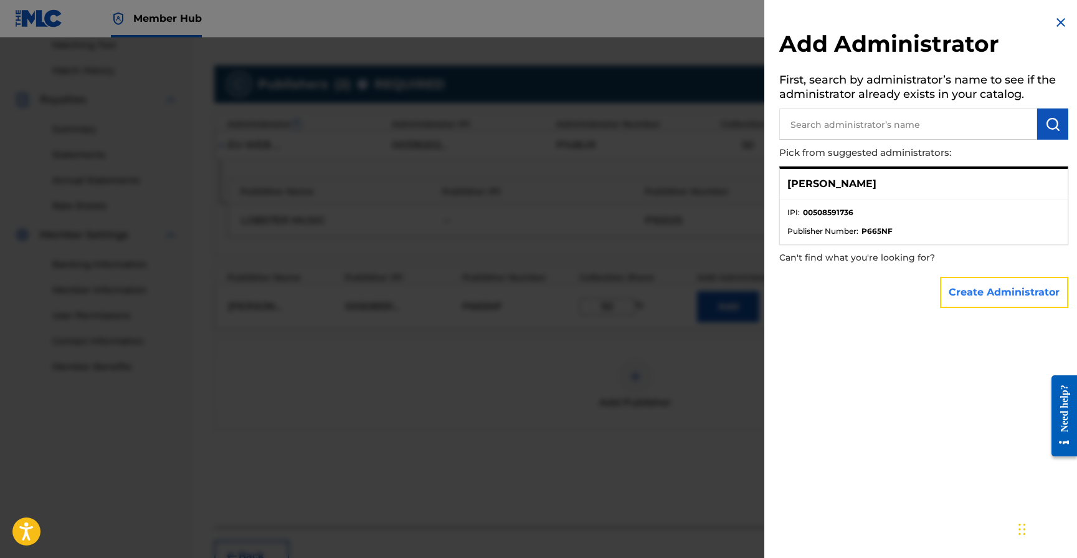
click at [963, 303] on button "Create Administrator" at bounding box center [1004, 292] width 128 height 31
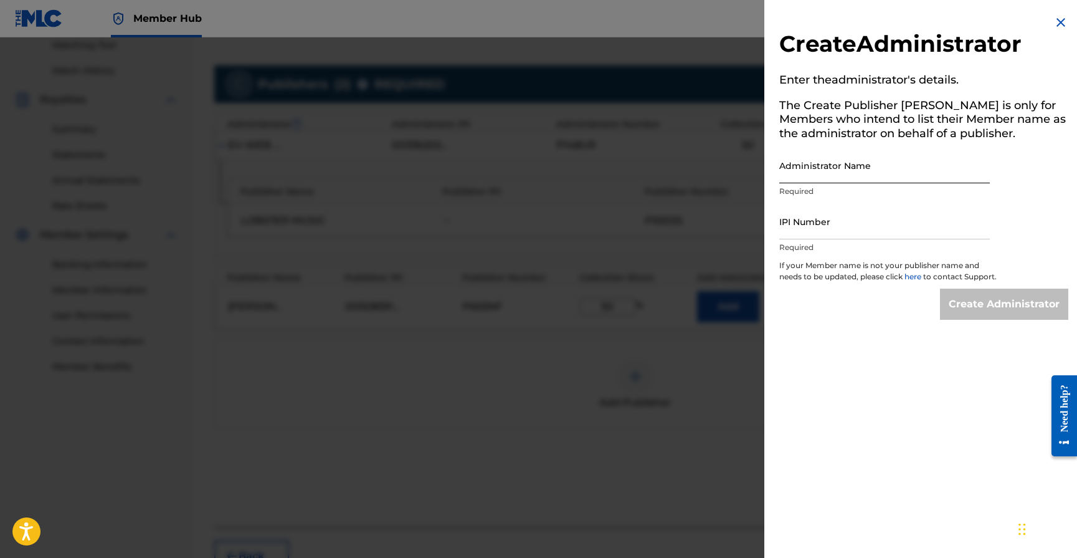
click at [803, 168] on input "Administrator Name" at bounding box center [884, 166] width 211 height 36
paste input "508591736"
drag, startPoint x: 832, startPoint y: 178, endPoint x: 725, endPoint y: 182, distance: 106.6
click at [745, 177] on div "Create Administrator Enter the administrator 's details. The Create Publisher b…" at bounding box center [538, 297] width 1077 height 520
type input "[PERSON_NAME]"
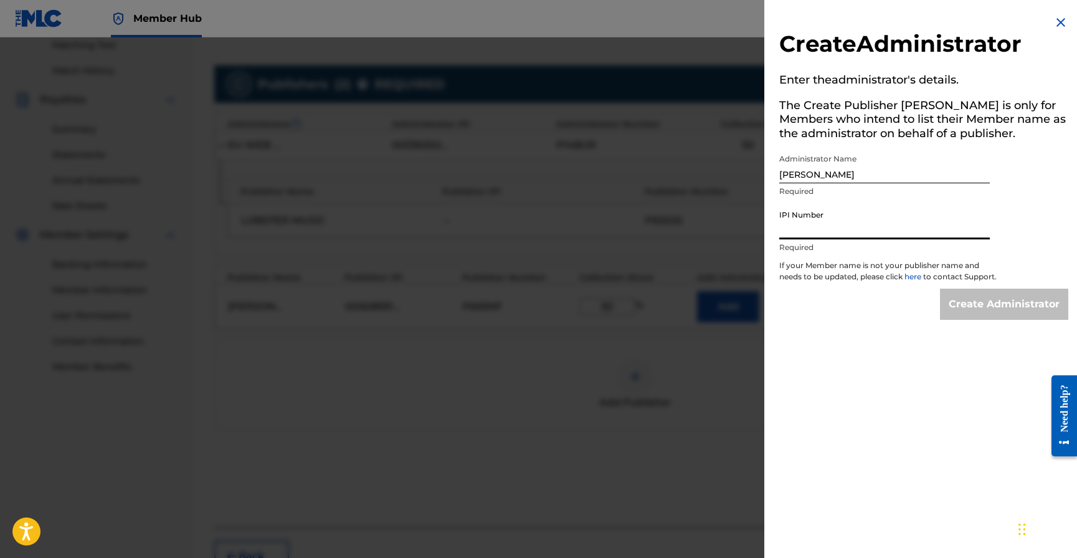
paste input "508591736"
type input "508591736"
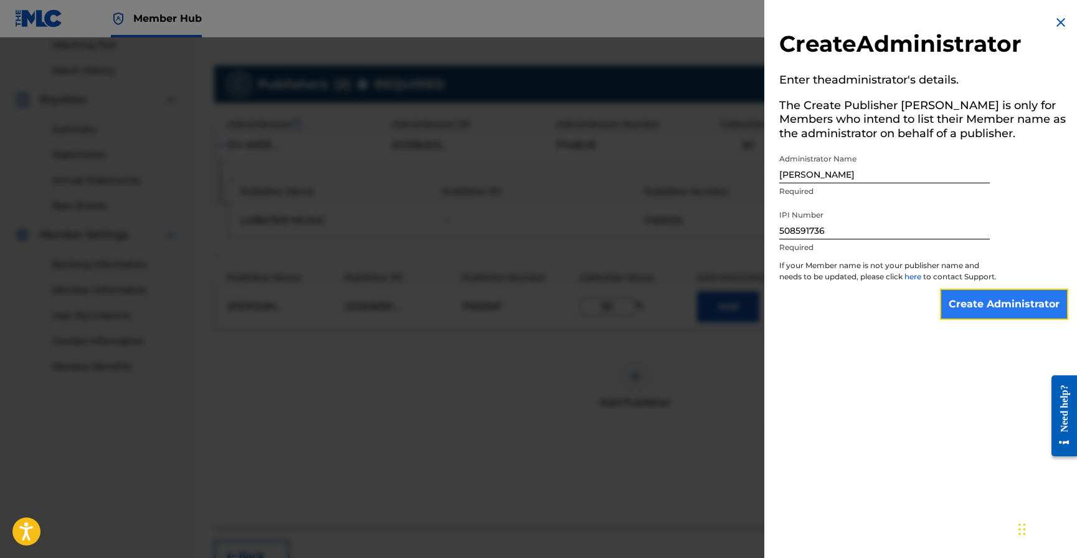
click at [968, 320] on input "Create Administrator" at bounding box center [1004, 303] width 128 height 31
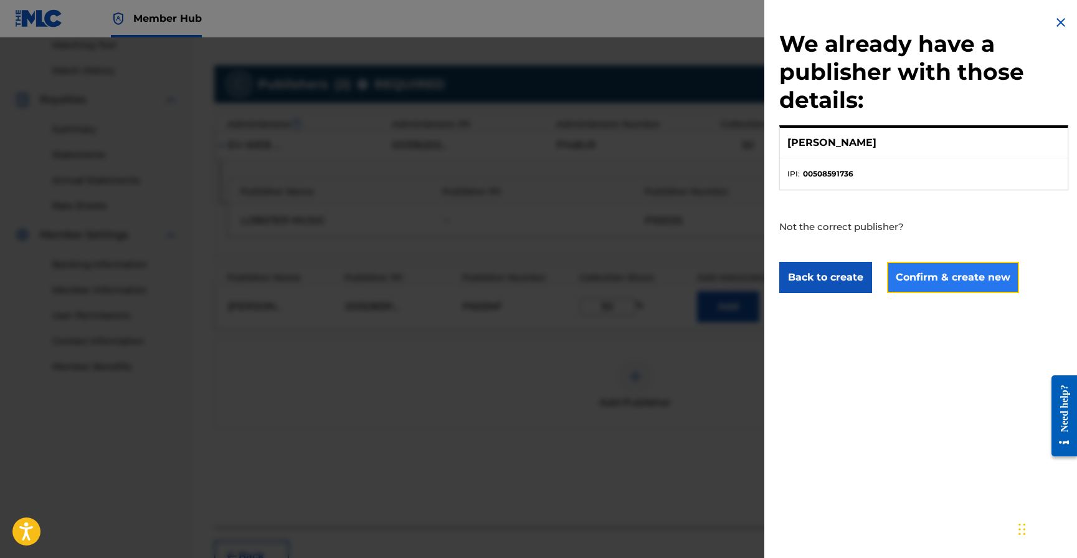
click at [947, 283] on button "Confirm & create new" at bounding box center [953, 277] width 132 height 31
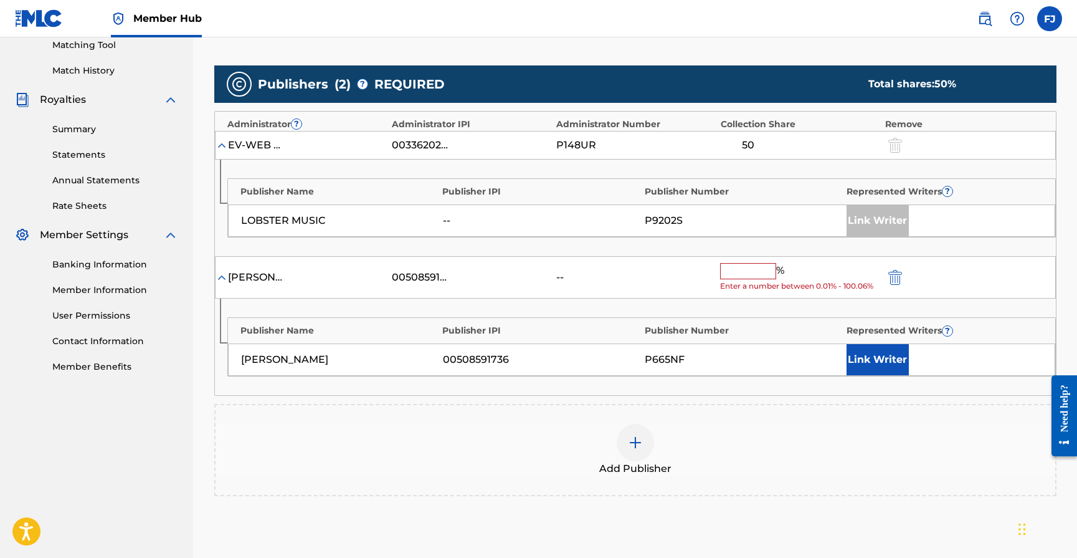
click at [755, 271] on input "text" at bounding box center [748, 271] width 56 height 16
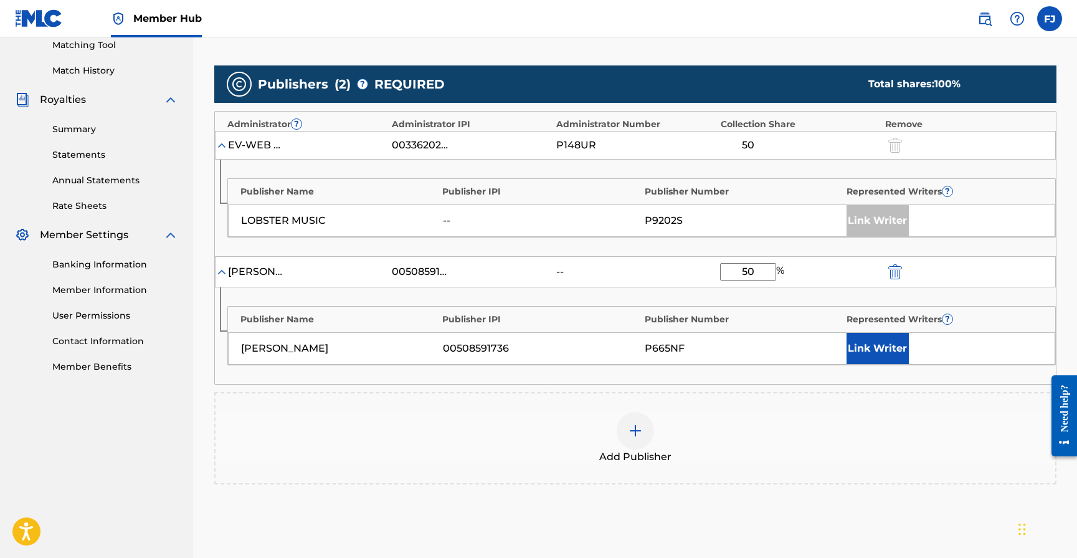
type input "50"
click at [746, 422] on div "Add Publisher" at bounding box center [636, 438] width 840 height 52
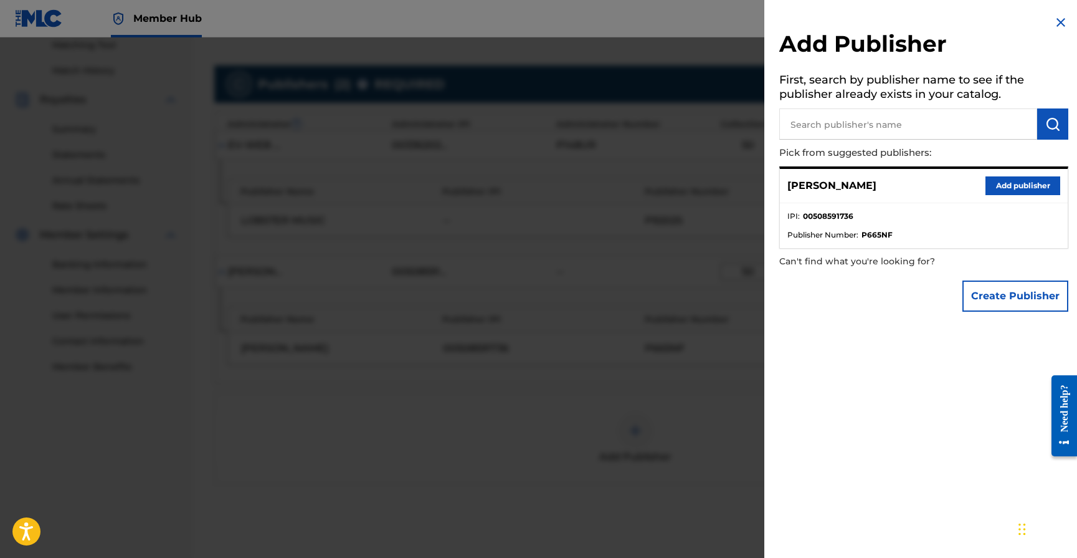
click at [864, 199] on div "[PERSON_NAME] Add publisher" at bounding box center [924, 186] width 288 height 34
click at [1029, 182] on button "Add publisher" at bounding box center [1023, 185] width 75 height 19
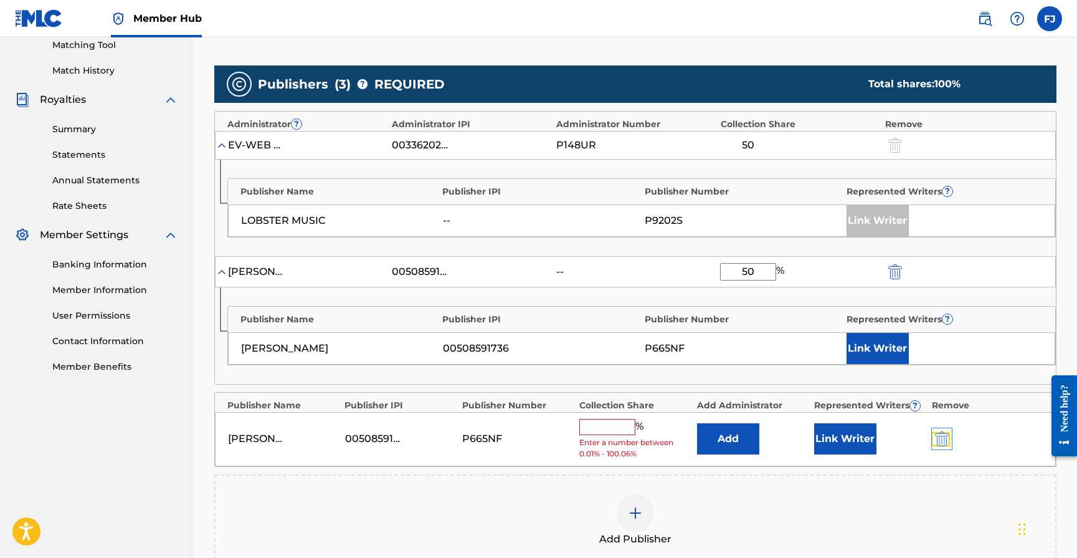
click at [945, 440] on img "submit" at bounding box center [942, 438] width 14 height 15
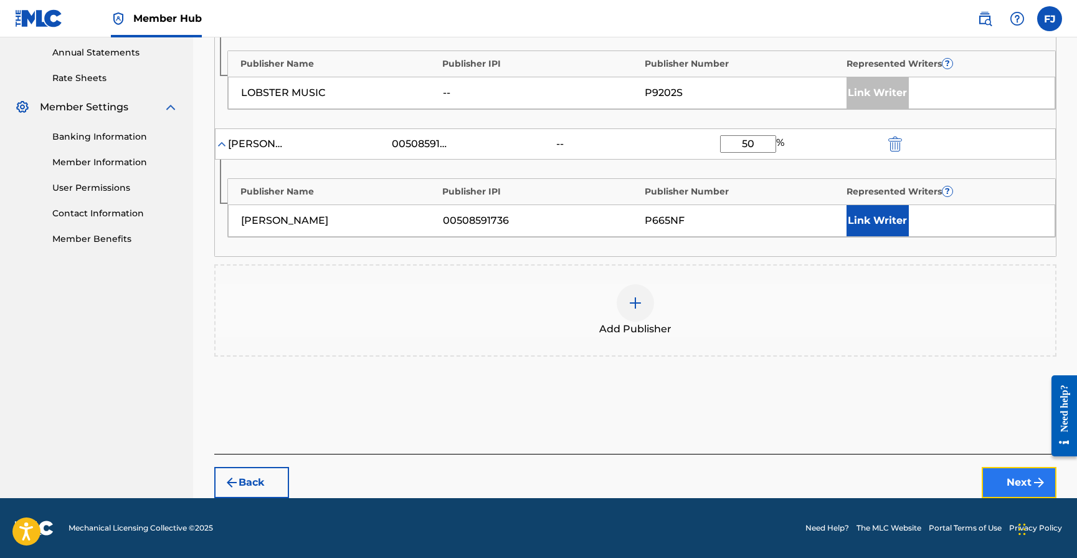
click at [1019, 488] on button "Next" at bounding box center [1019, 482] width 75 height 31
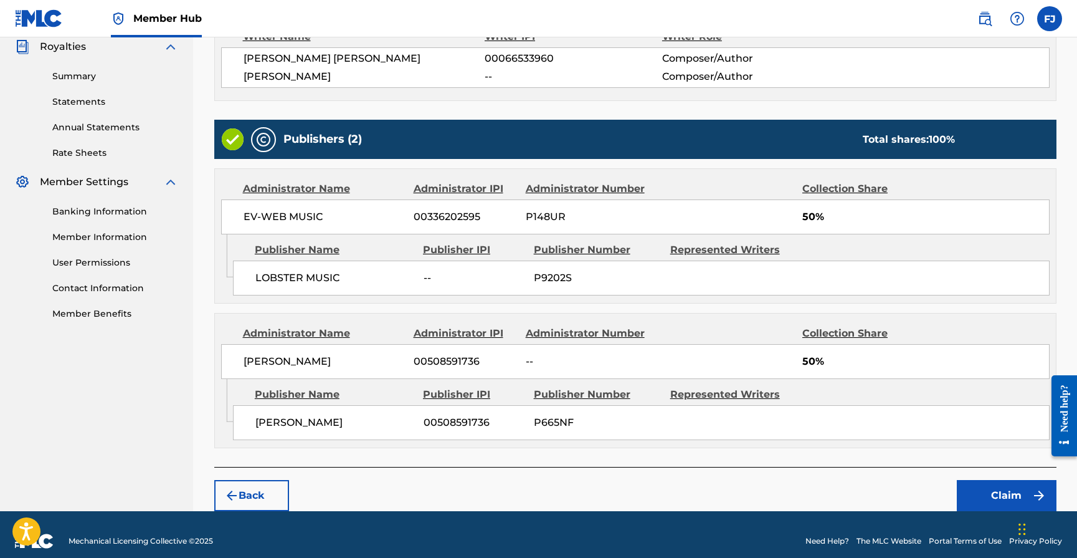
scroll to position [391, 0]
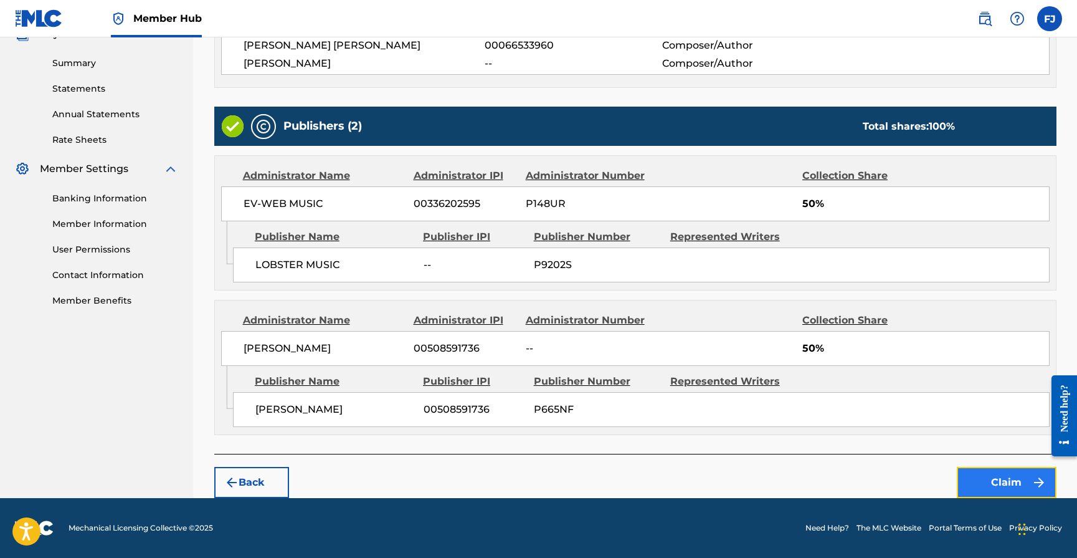
click at [989, 486] on button "Claim" at bounding box center [1007, 482] width 100 height 31
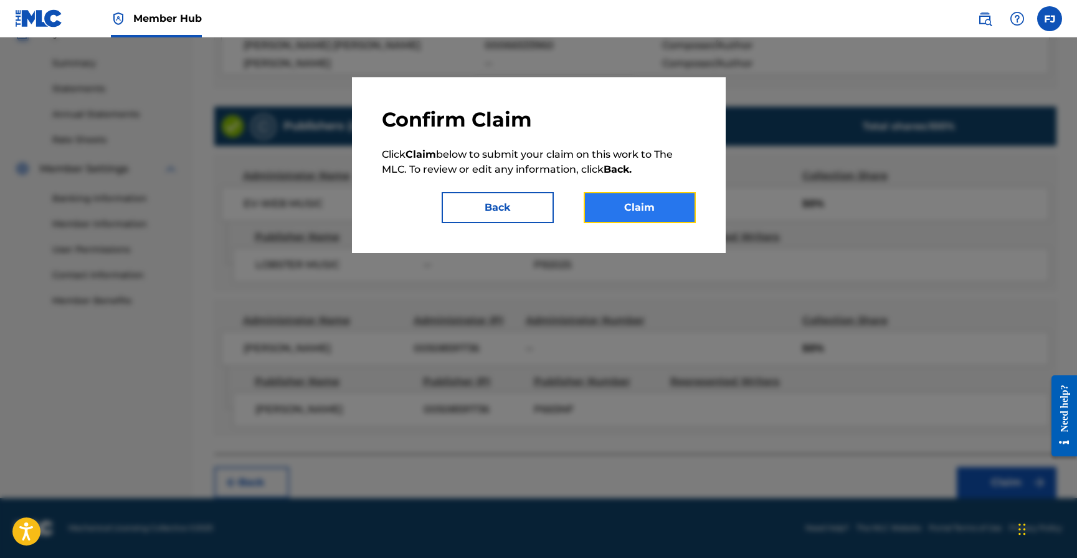
click at [638, 219] on button "Claim" at bounding box center [640, 207] width 112 height 31
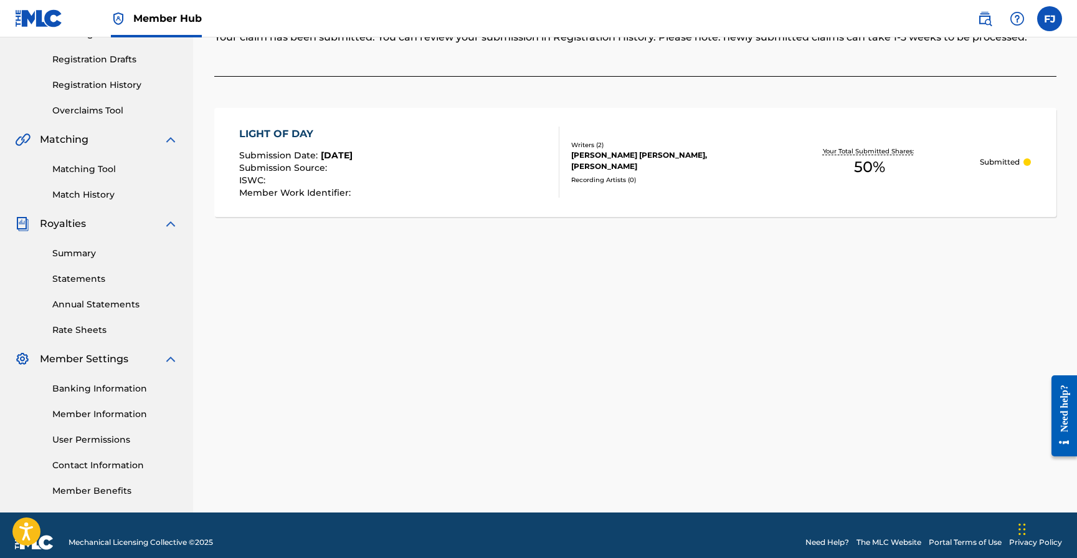
scroll to position [142, 0]
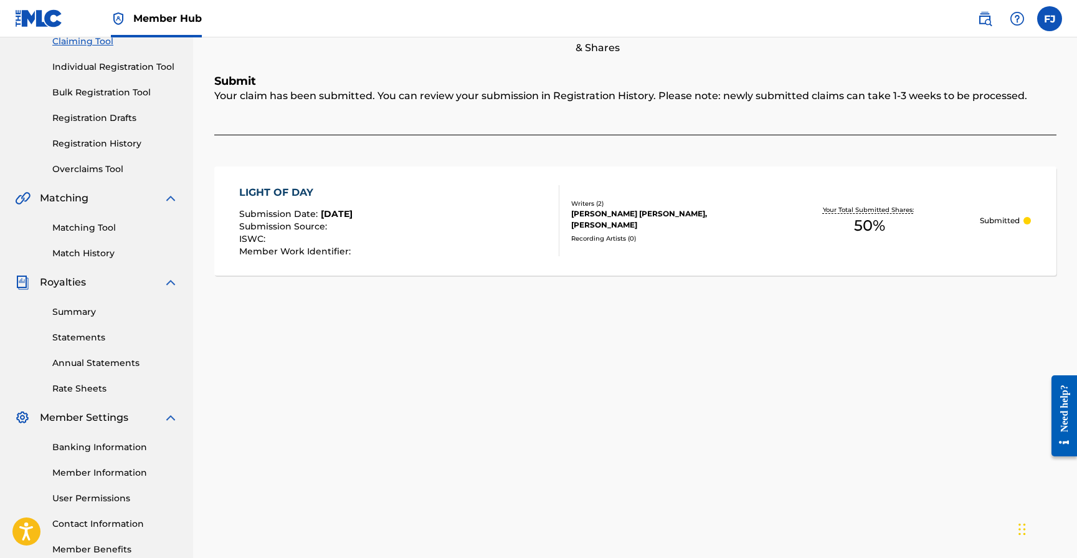
click at [84, 151] on div "Claiming Tool Individual Registration Tool Bulk Registration Tool Registration …" at bounding box center [96, 97] width 163 height 156
click at [85, 148] on link "Registration History" at bounding box center [115, 143] width 126 height 13
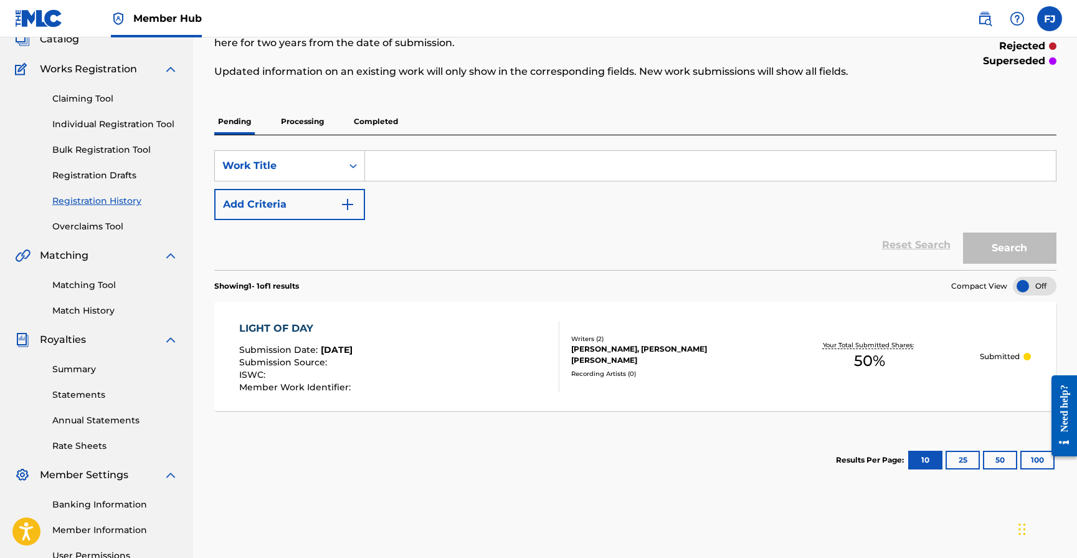
scroll to position [95, 0]
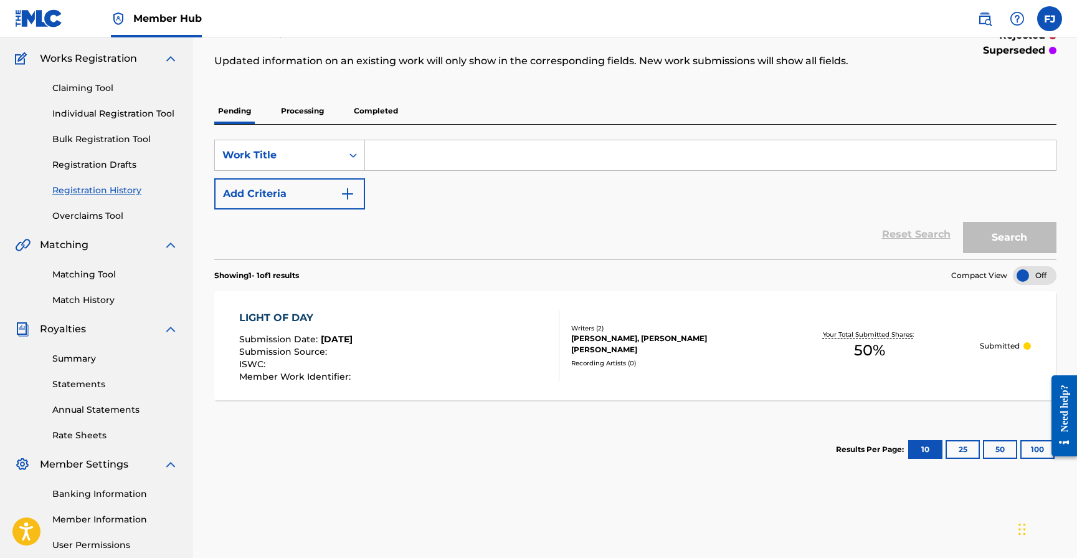
click at [411, 145] on input "Search Form" at bounding box center [710, 155] width 691 height 30
type input "Overload"
click at [963, 222] on button "Search" at bounding box center [1009, 237] width 93 height 31
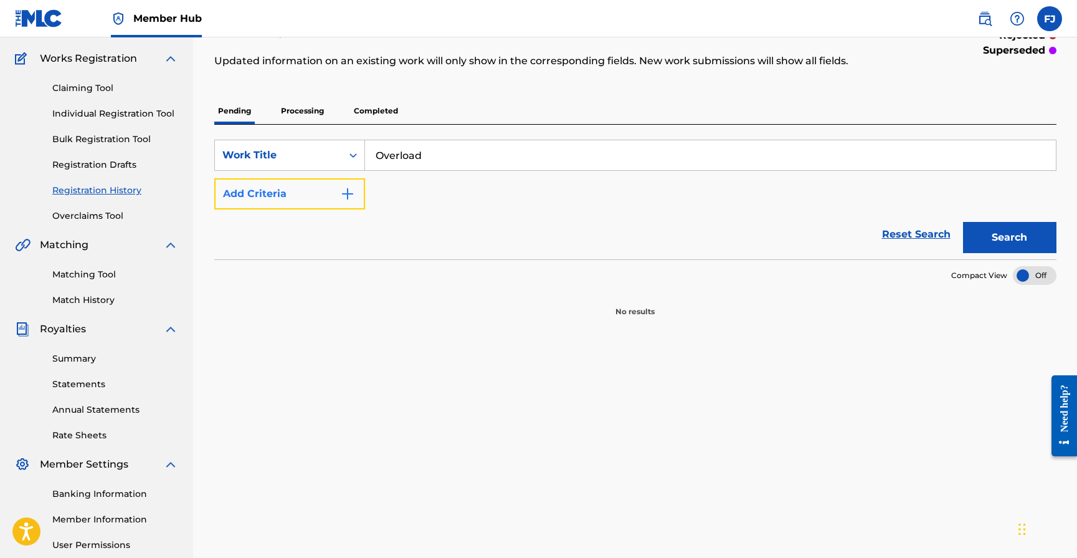
click at [349, 198] on img "Search Form" at bounding box center [347, 193] width 15 height 15
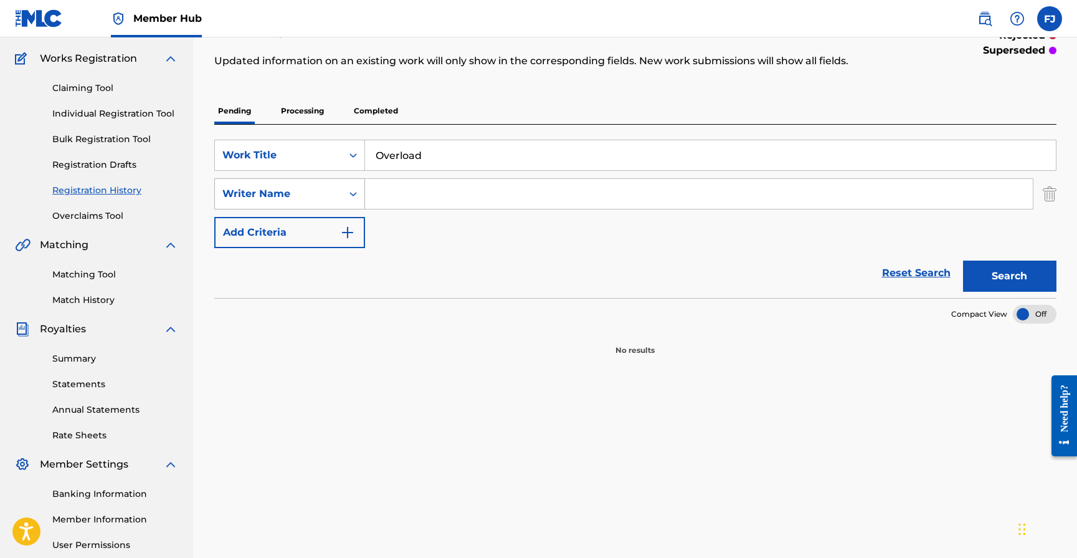
click at [342, 189] on div "Search Form" at bounding box center [353, 194] width 22 height 30
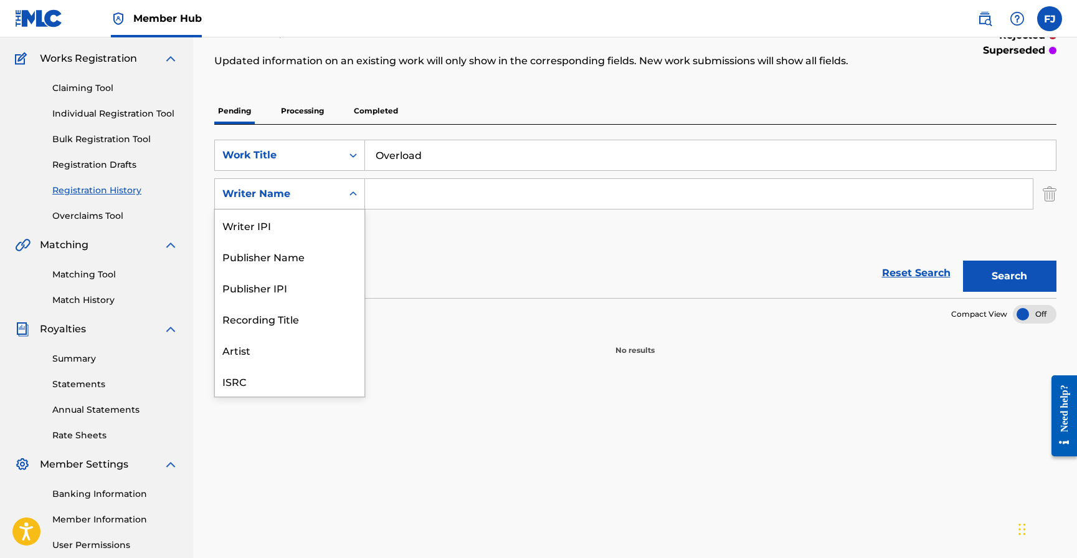
scroll to position [31, 0]
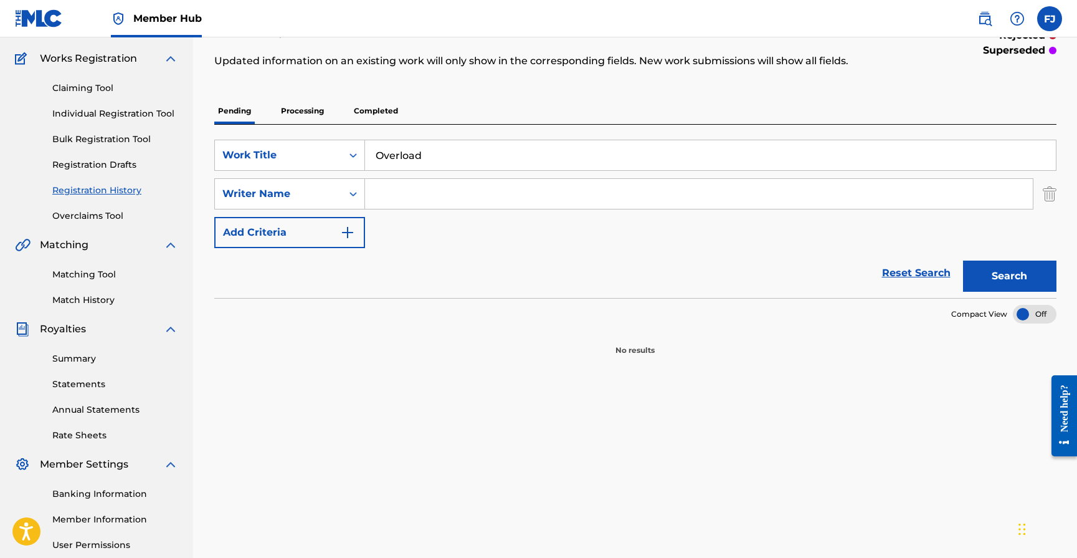
click at [394, 194] on input "Search Form" at bounding box center [699, 194] width 668 height 30
click at [963, 260] on button "Search" at bounding box center [1009, 275] width 93 height 31
drag, startPoint x: 470, startPoint y: 188, endPoint x: 358, endPoint y: 196, distance: 112.5
click at [358, 196] on div "SearchWithCriteriafd78f0da-f4ba-4a3d-b509-f3fef2838686 Writer Name [PERSON_NAME]" at bounding box center [635, 193] width 842 height 31
drag, startPoint x: 480, startPoint y: 191, endPoint x: 363, endPoint y: 186, distance: 117.2
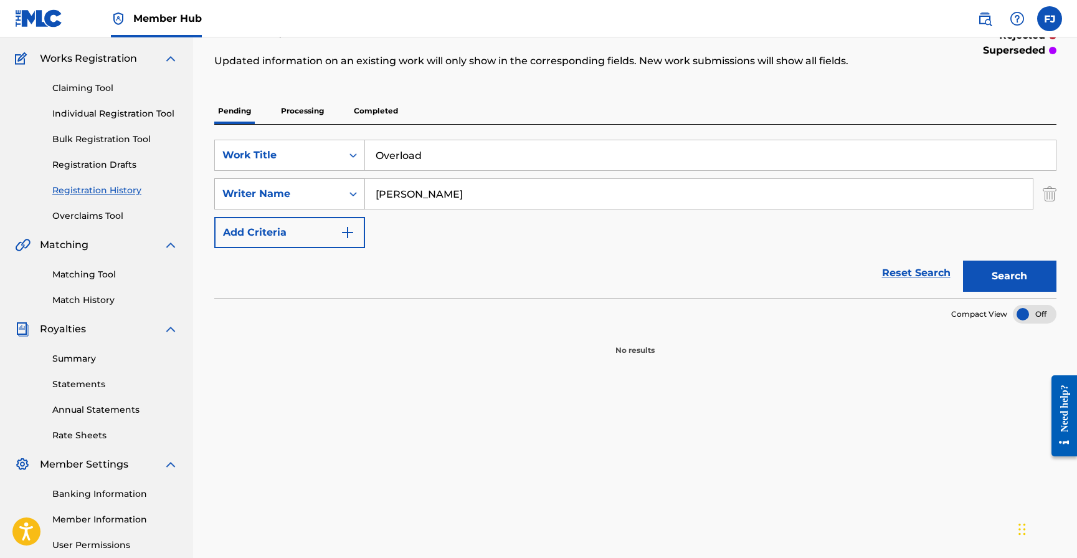
click at [363, 186] on div "SearchWithCriteriafd78f0da-f4ba-4a3d-b509-f3fef2838686 Writer Name [PERSON_NAME]" at bounding box center [635, 193] width 842 height 31
click at [963, 260] on button "Search" at bounding box center [1009, 275] width 93 height 31
click at [991, 267] on button "Search" at bounding box center [1009, 275] width 93 height 31
drag, startPoint x: 464, startPoint y: 202, endPoint x: 354, endPoint y: 196, distance: 109.8
click at [354, 196] on div "SearchWithCriteriafd78f0da-f4ba-4a3d-b509-f3fef2838686 Writer Name [PERSON_NAME]" at bounding box center [635, 193] width 842 height 31
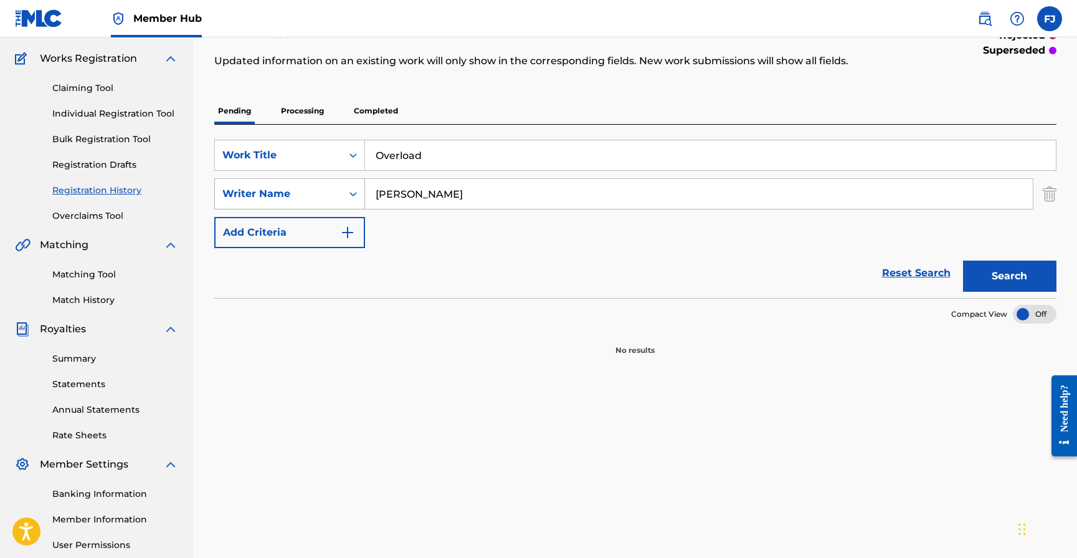
type input "[PERSON_NAME]"
click at [963, 260] on button "Search" at bounding box center [1009, 275] width 93 height 31
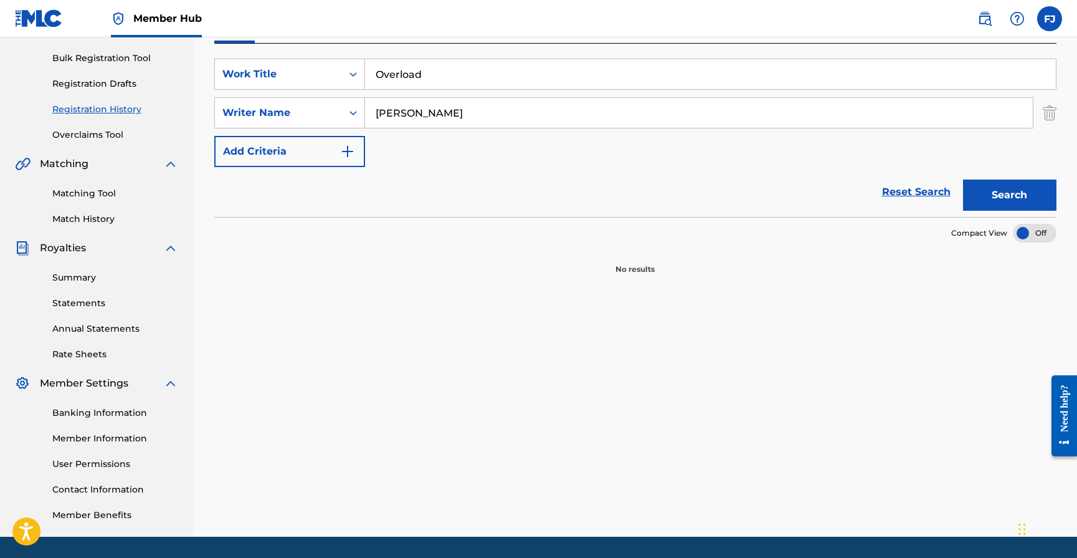
scroll to position [0, 0]
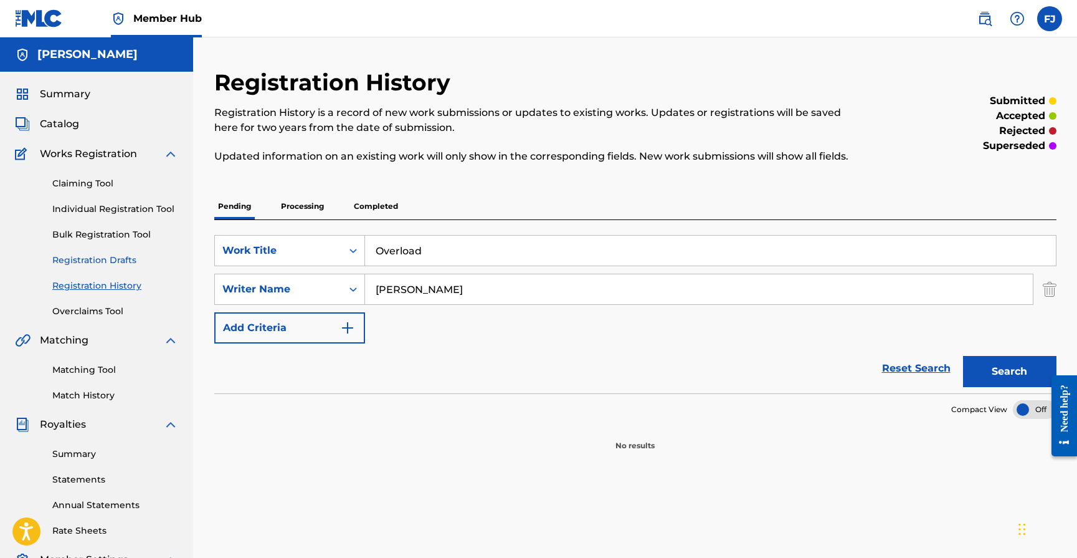
click at [100, 265] on link "Registration Drafts" at bounding box center [115, 260] width 126 height 13
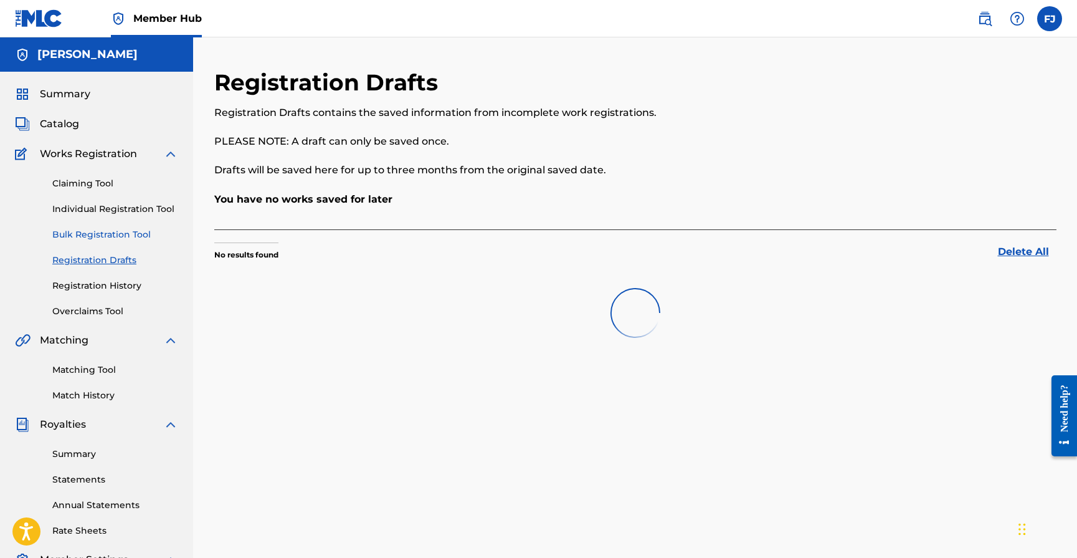
click at [97, 228] on link "Bulk Registration Tool" at bounding box center [115, 234] width 126 height 13
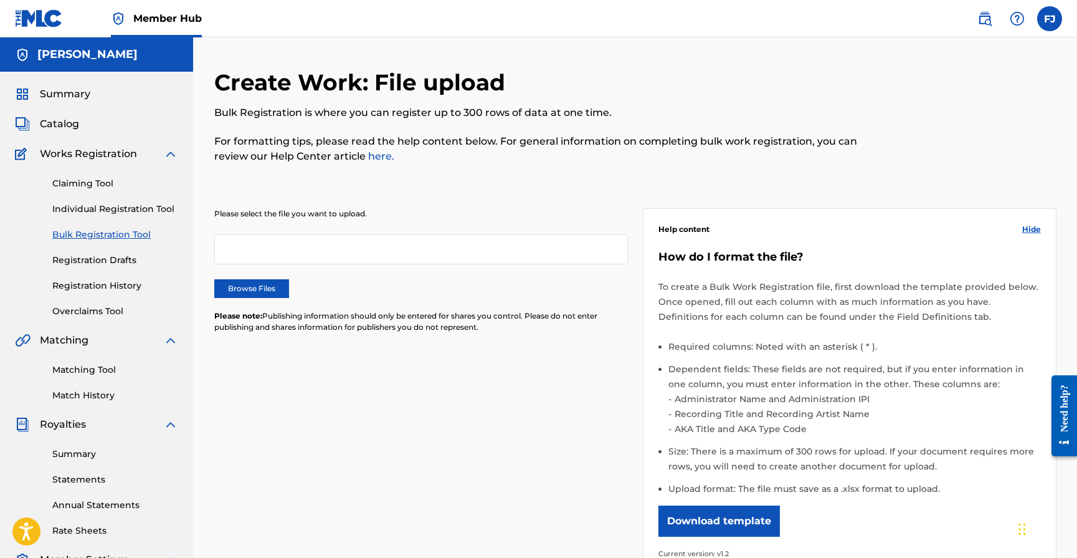
click at [100, 194] on div "Claiming Tool Individual Registration Tool Bulk Registration Tool Registration …" at bounding box center [96, 239] width 163 height 156
click at [103, 182] on link "Claiming Tool" at bounding box center [115, 183] width 126 height 13
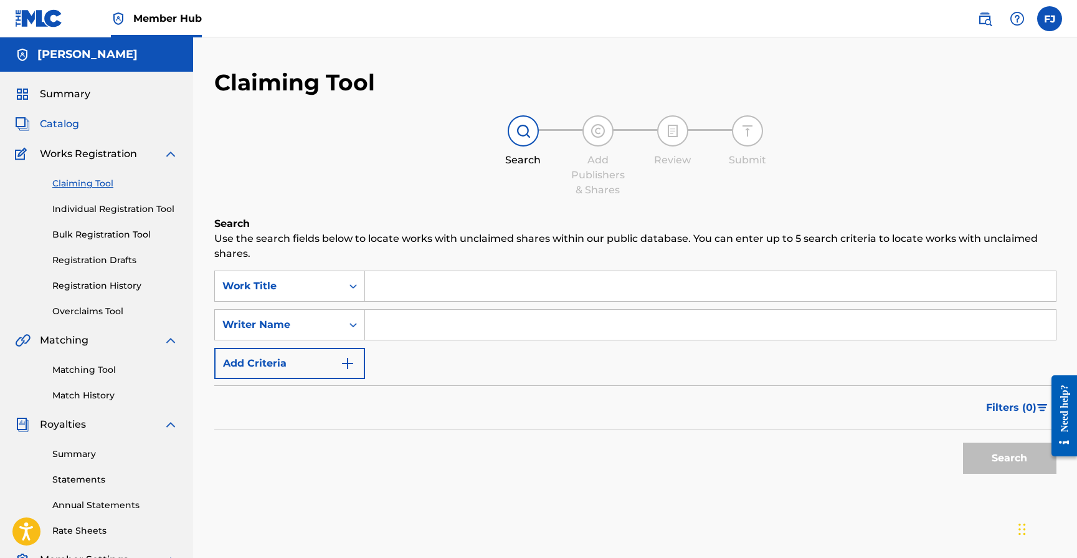
click at [52, 121] on span "Catalog" at bounding box center [59, 124] width 39 height 15
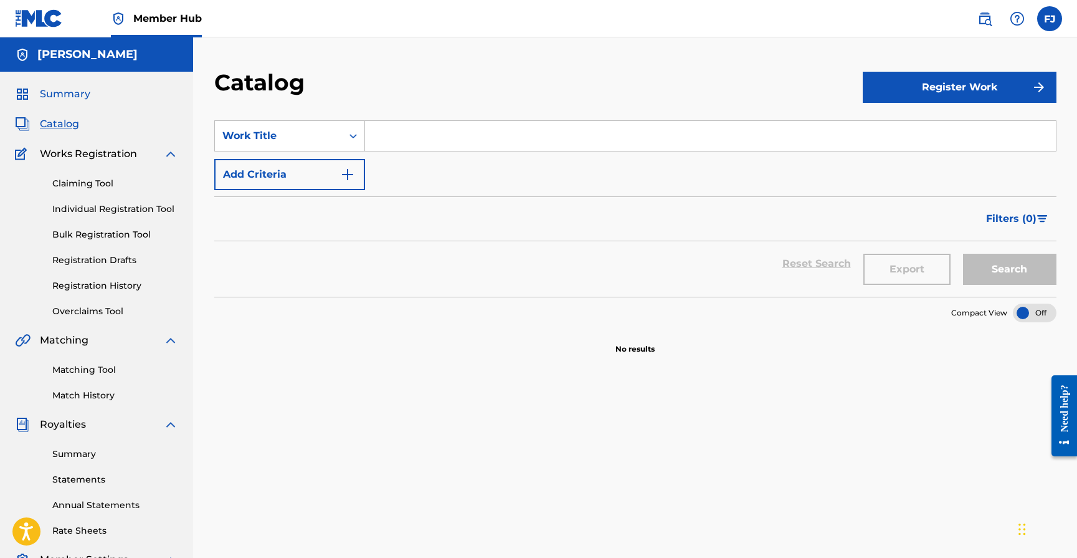
click at [48, 93] on span "Summary" at bounding box center [65, 94] width 50 height 15
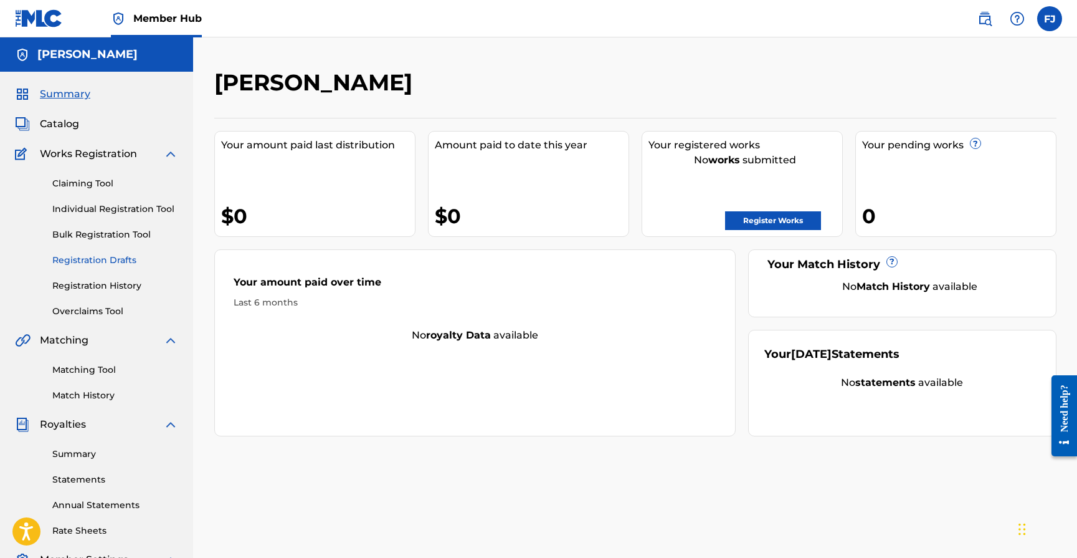
click at [87, 264] on link "Registration Drafts" at bounding box center [115, 260] width 126 height 13
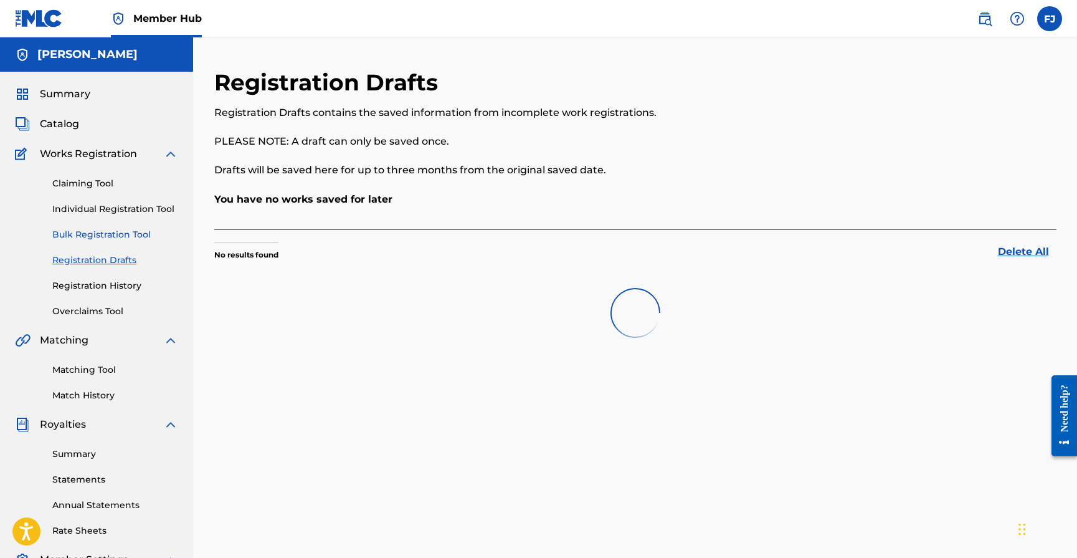
click at [92, 239] on link "Bulk Registration Tool" at bounding box center [115, 234] width 126 height 13
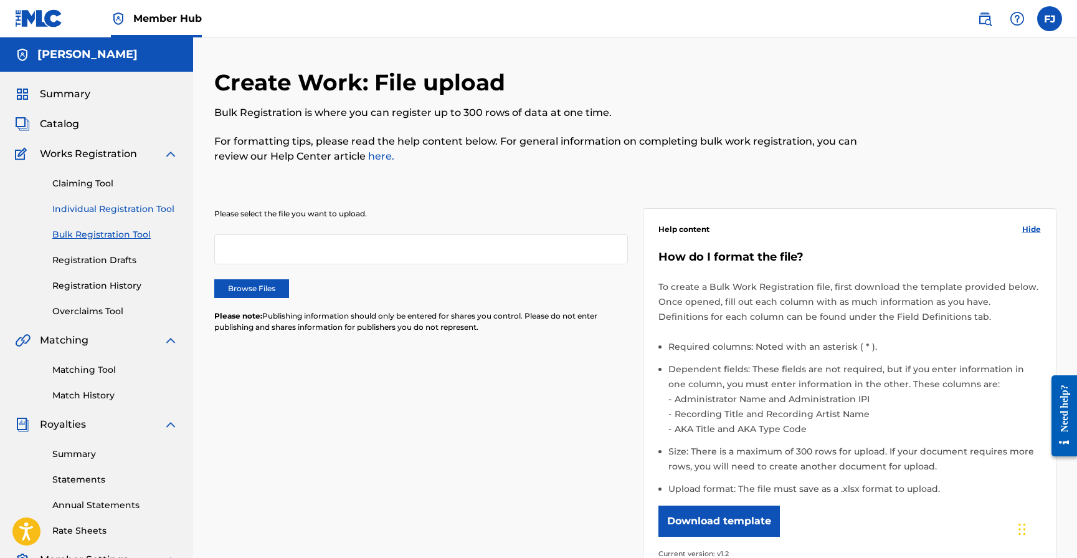
click at [90, 211] on link "Individual Registration Tool" at bounding box center [115, 208] width 126 height 13
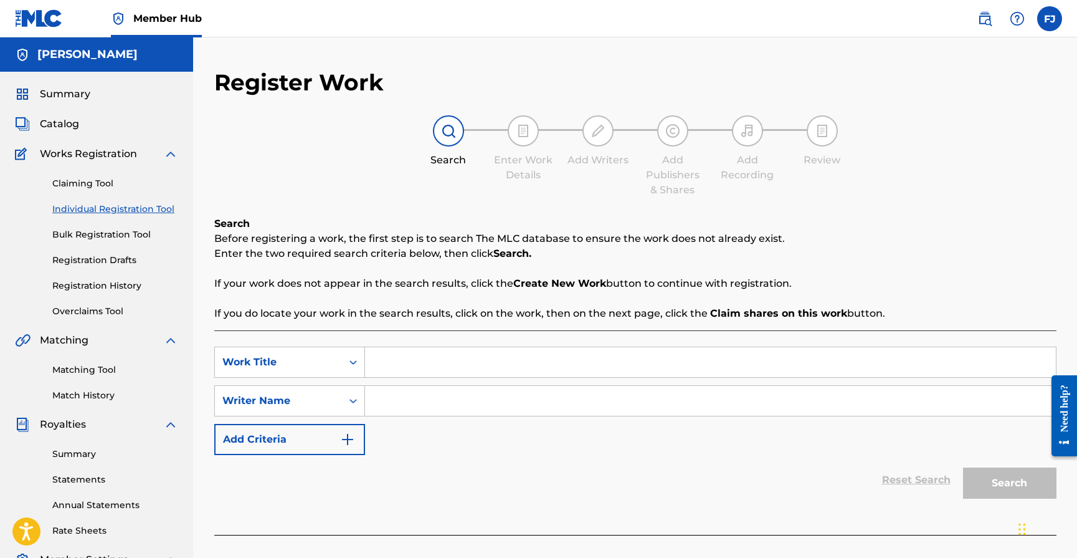
click at [88, 199] on div "Claiming Tool Individual Registration Tool Bulk Registration Tool Registration …" at bounding box center [96, 239] width 163 height 156
click at [85, 185] on link "Claiming Tool" at bounding box center [115, 183] width 126 height 13
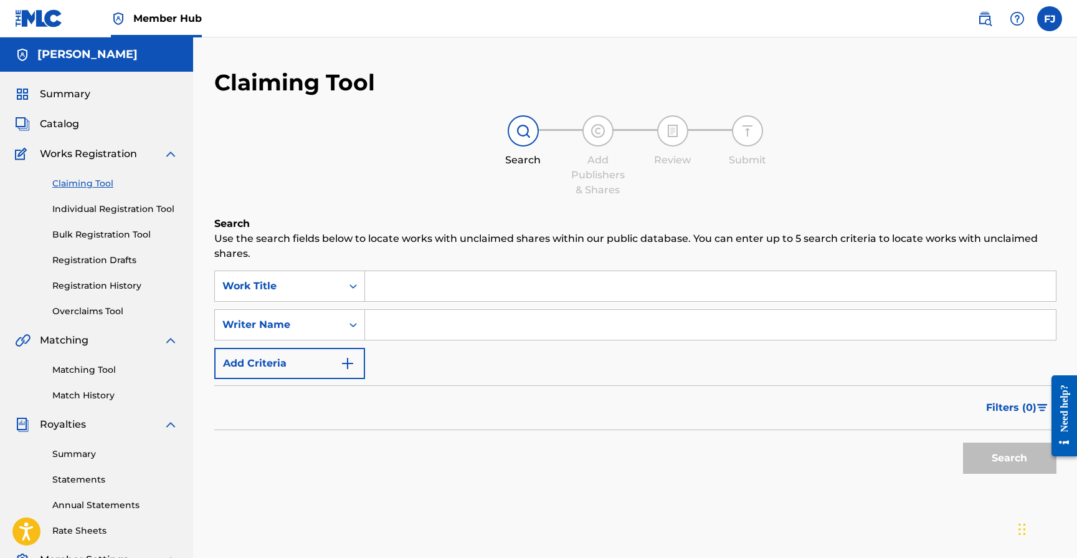
click at [84, 152] on span "Works Registration" at bounding box center [88, 153] width 97 height 15
click at [79, 265] on link "Registration Drafts" at bounding box center [115, 260] width 126 height 13
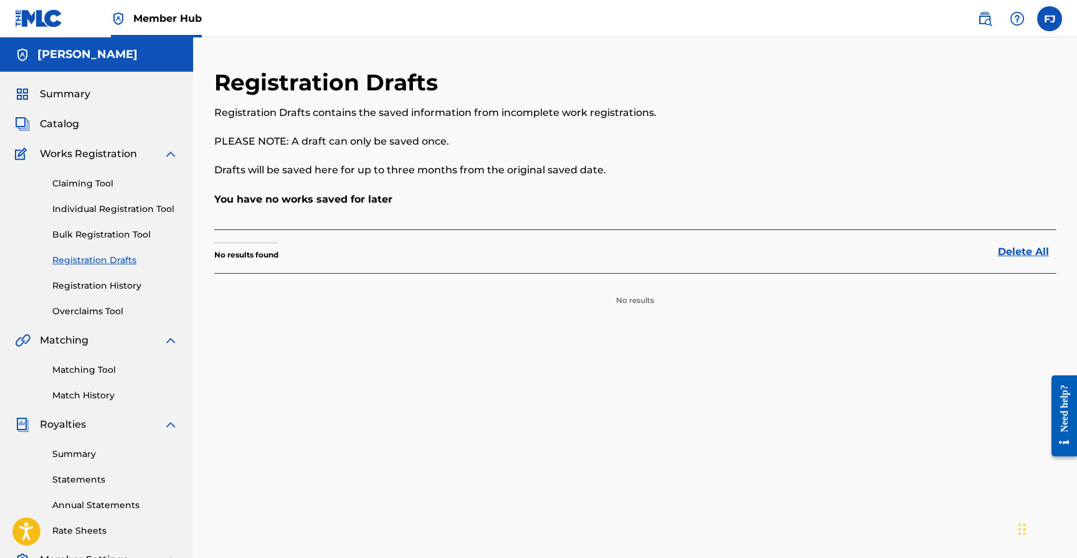
click at [62, 84] on div "Summary Catalog Works Registration Claiming Tool Individual Registration Tool B…" at bounding box center [96, 392] width 193 height 641
click at [63, 90] on span "Summary" at bounding box center [65, 94] width 50 height 15
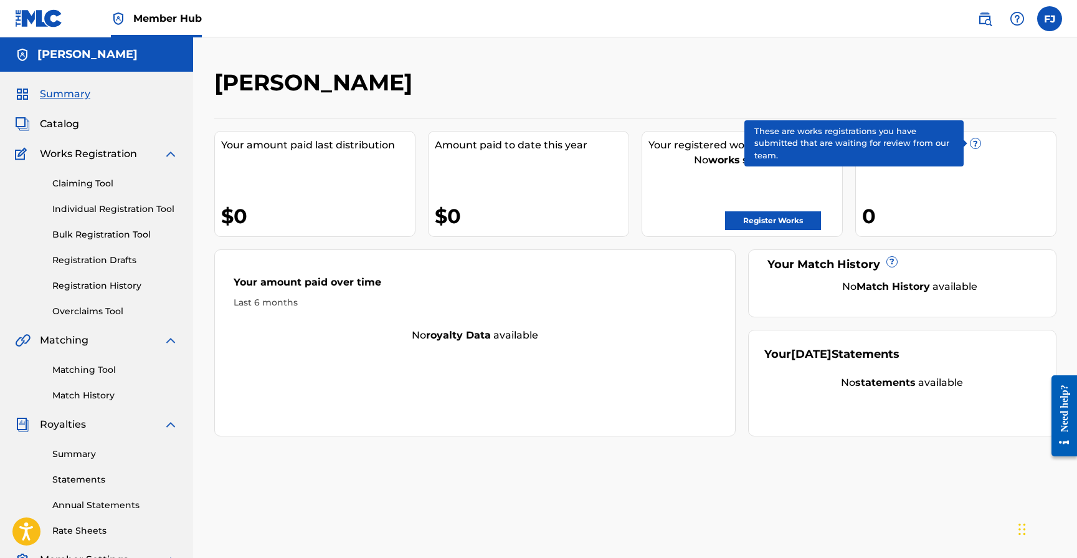
click at [978, 142] on span "?" at bounding box center [976, 143] width 10 height 10
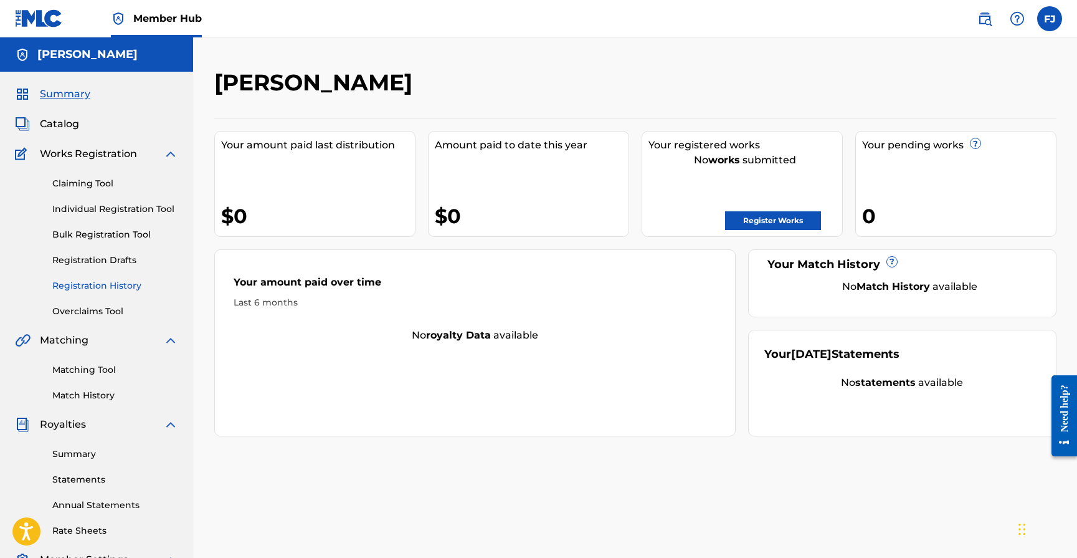
click at [89, 292] on link "Registration History" at bounding box center [115, 285] width 126 height 13
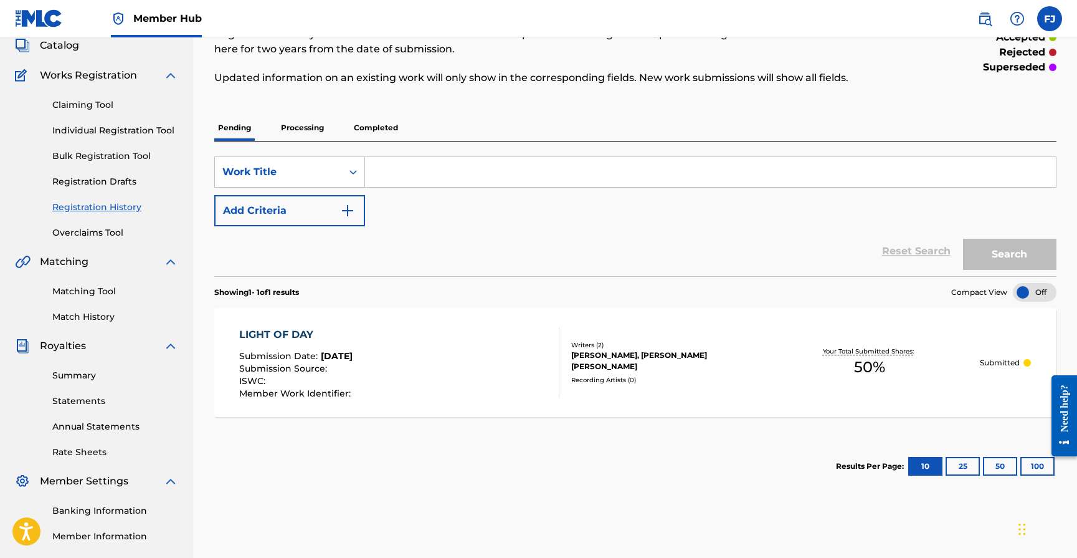
scroll to position [81, 0]
